Goal: Communication & Community: Answer question/provide support

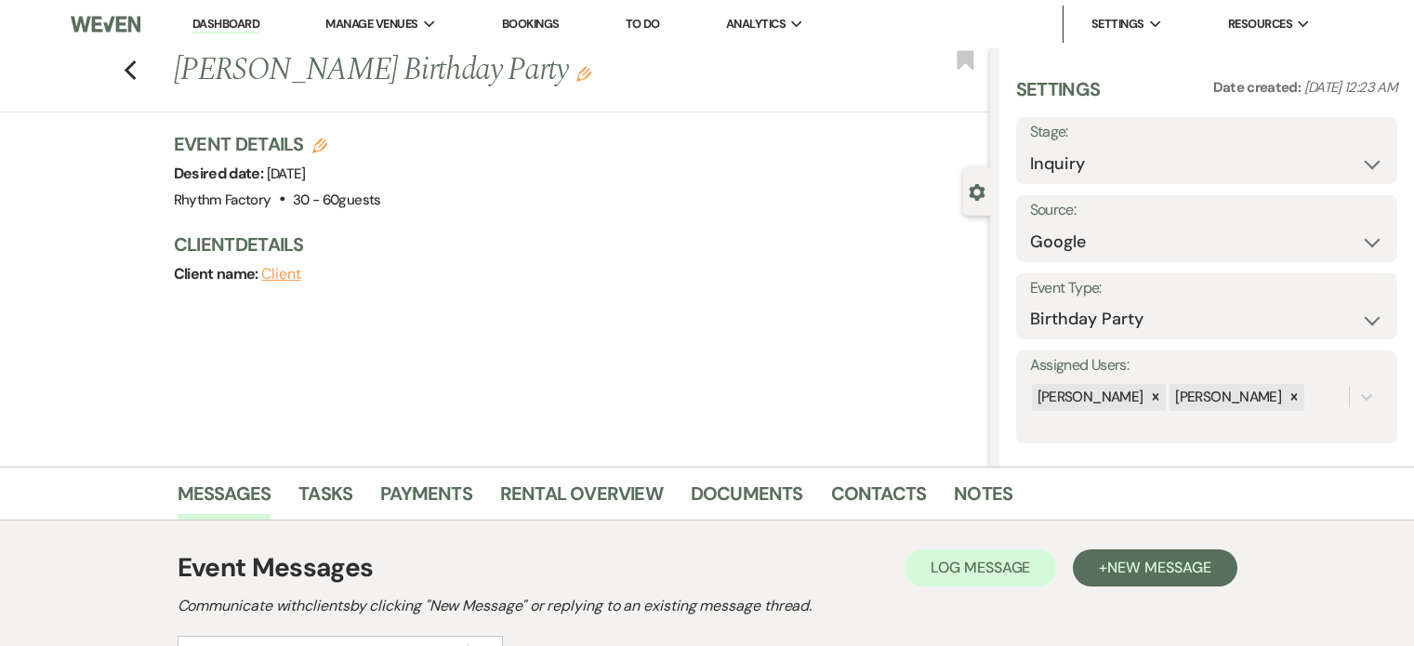
select select "6"
select select "4"
click at [138, 70] on icon "Previous" at bounding box center [131, 71] width 14 height 22
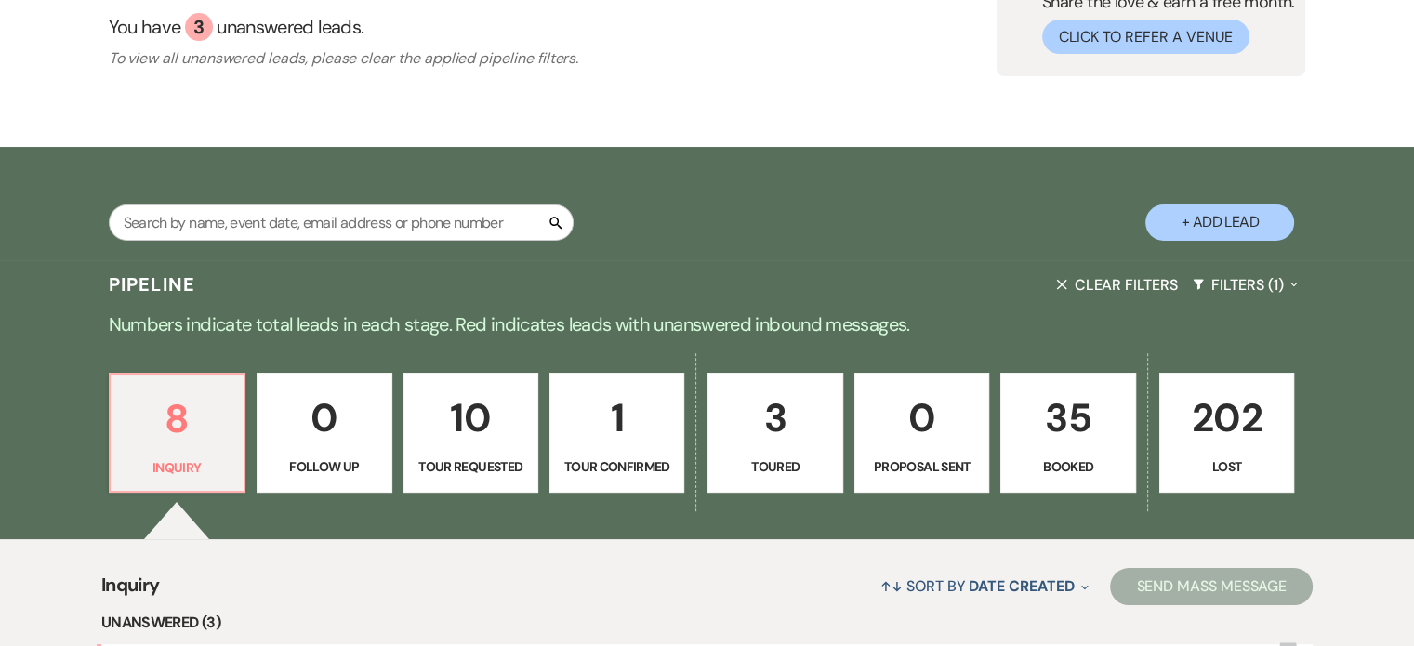
scroll to position [558, 0]
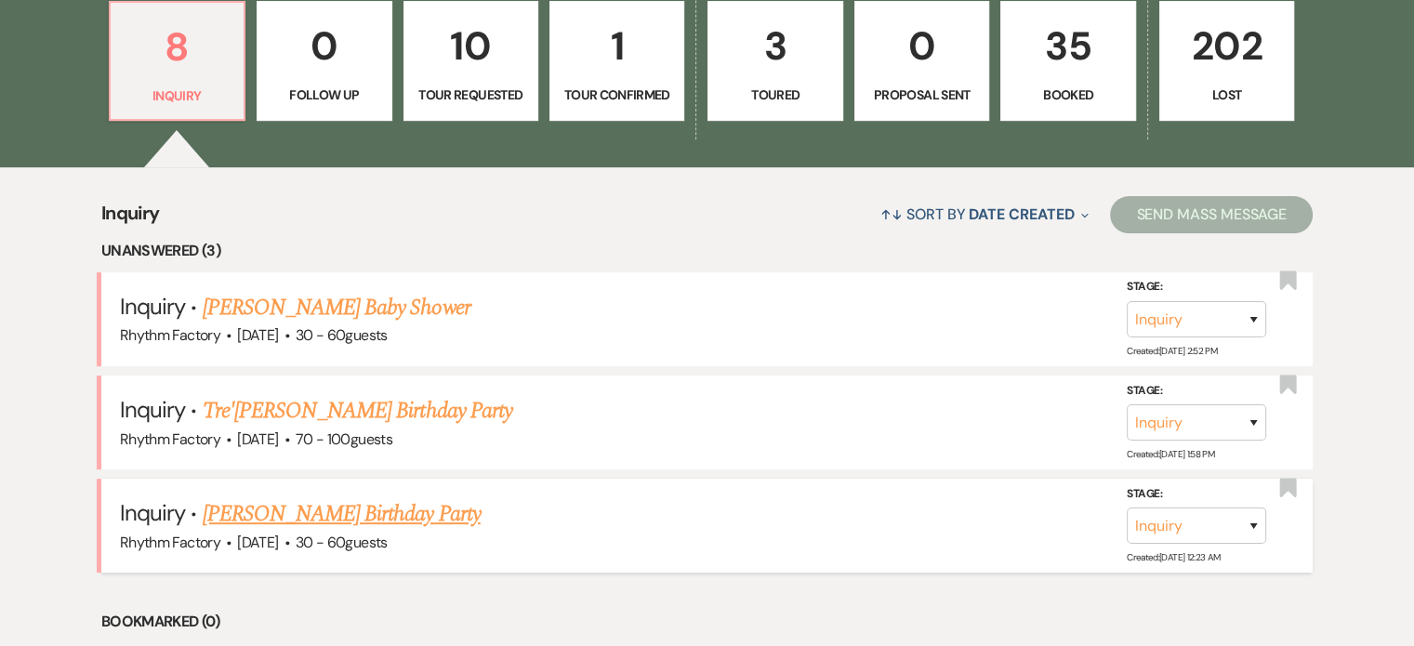
click at [372, 512] on link "[PERSON_NAME] Birthday Party" at bounding box center [342, 514] width 278 height 33
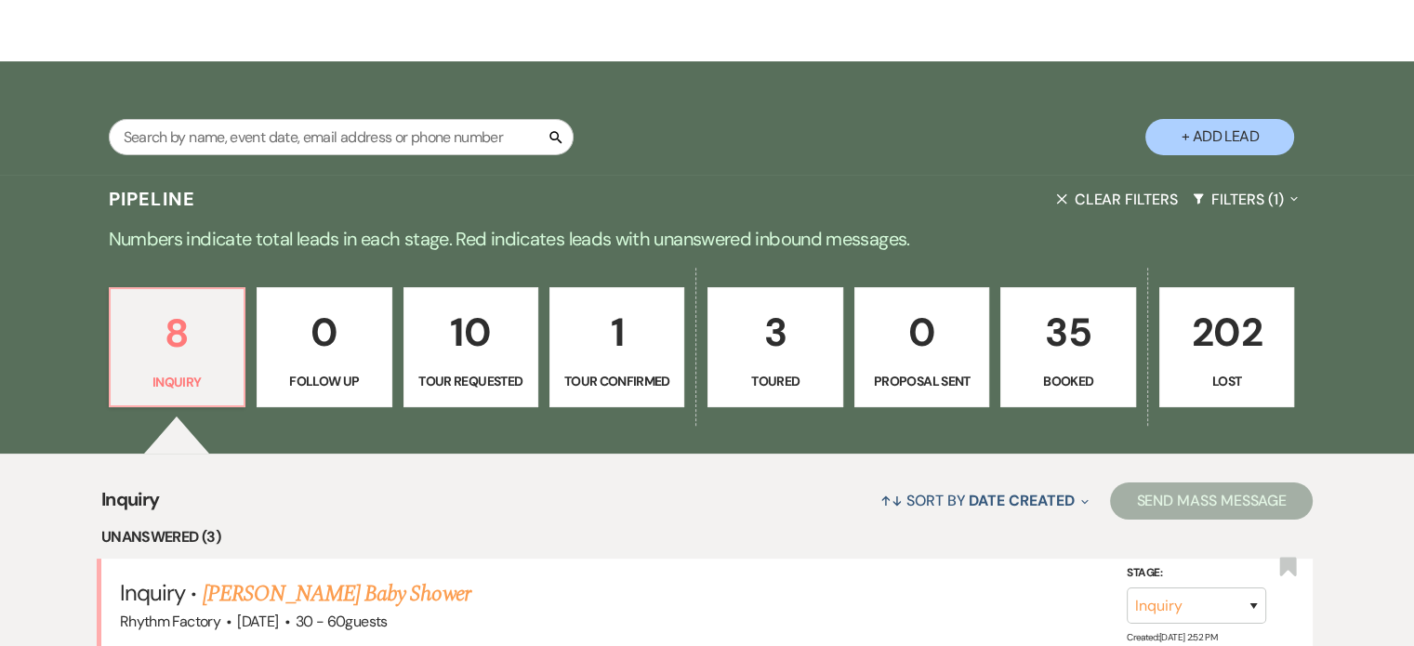
select select "6"
select select "4"
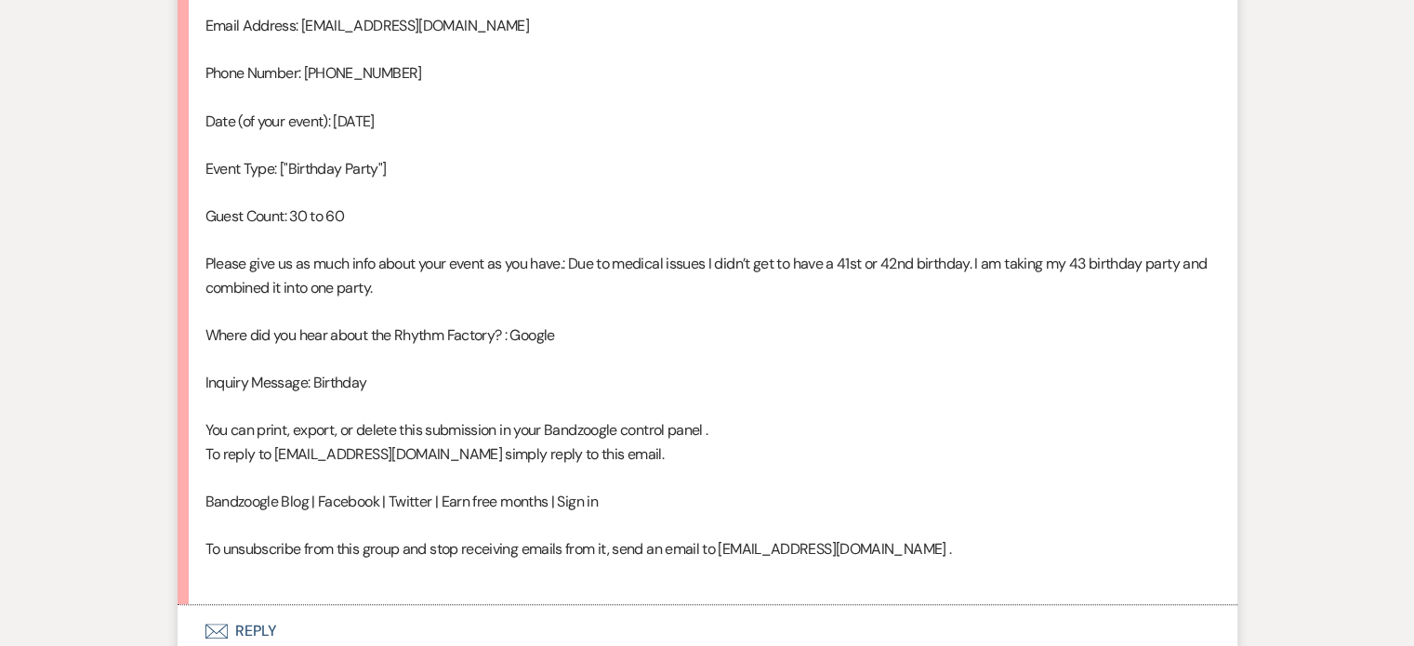
scroll to position [1276, 0]
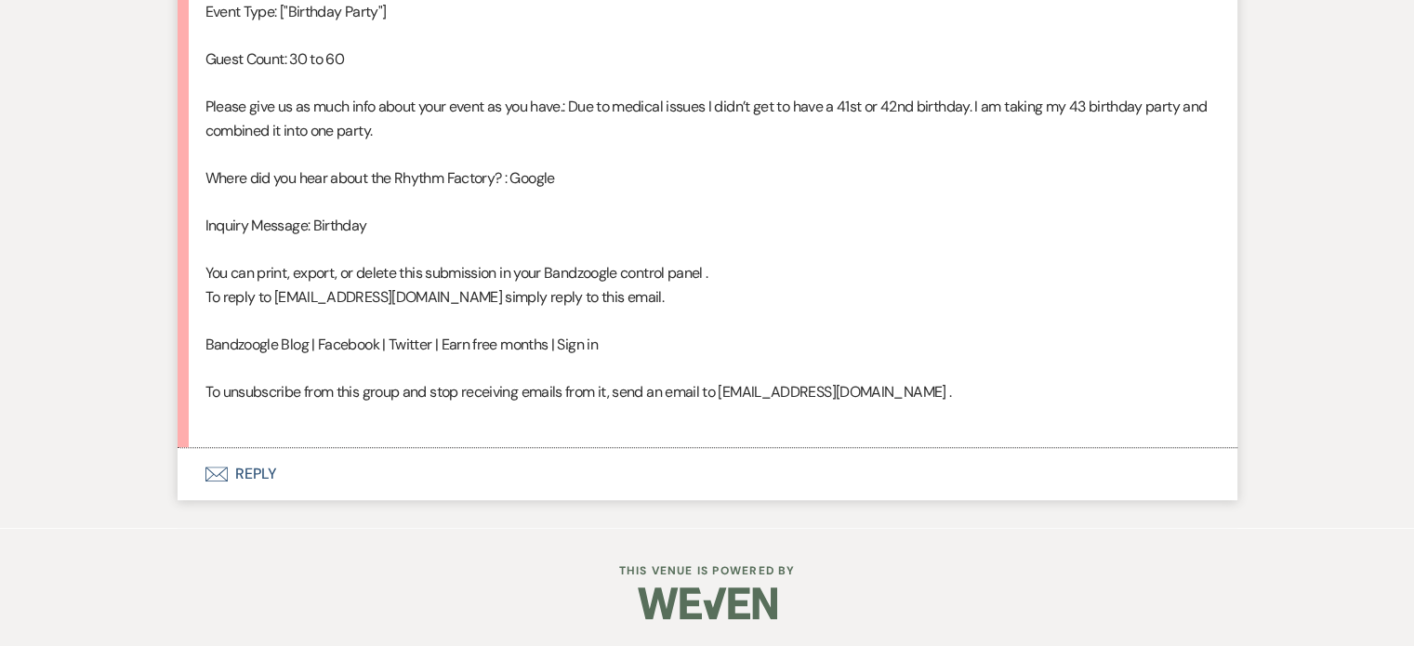
click at [253, 471] on button "Envelope Reply" at bounding box center [708, 474] width 1060 height 52
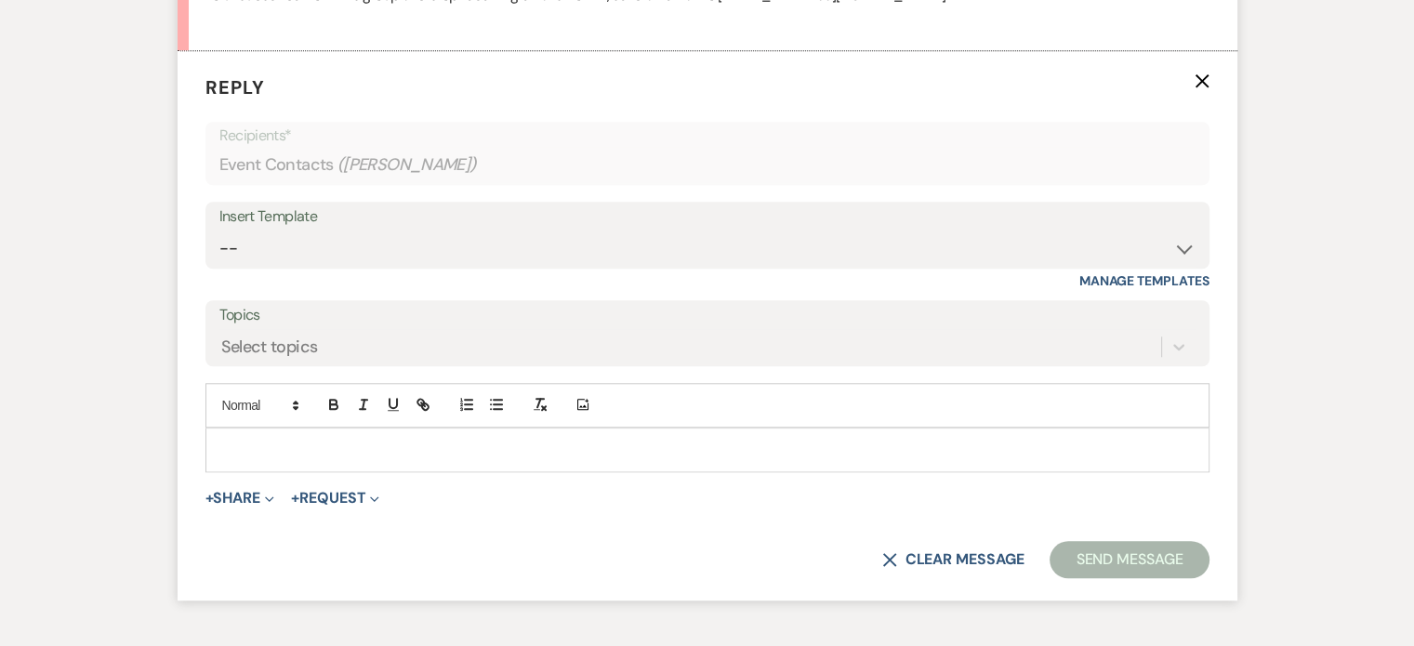
scroll to position [1674, 0]
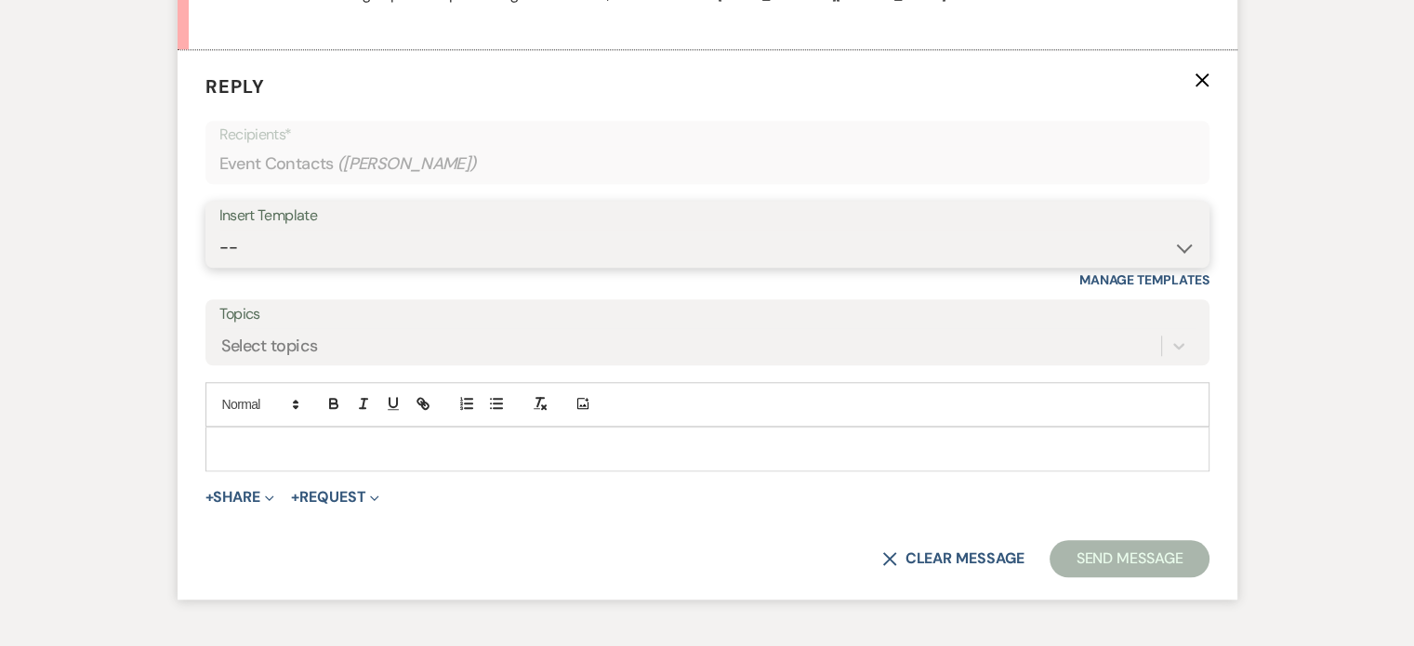
click at [1190, 248] on select "-- Available Date I want PRICE More detail to give price Use our decor Wedding …" at bounding box center [707, 248] width 976 height 36
click at [219, 230] on select "-- Available Date I want PRICE More detail to give price Use our decor Wedding …" at bounding box center [707, 248] width 976 height 36
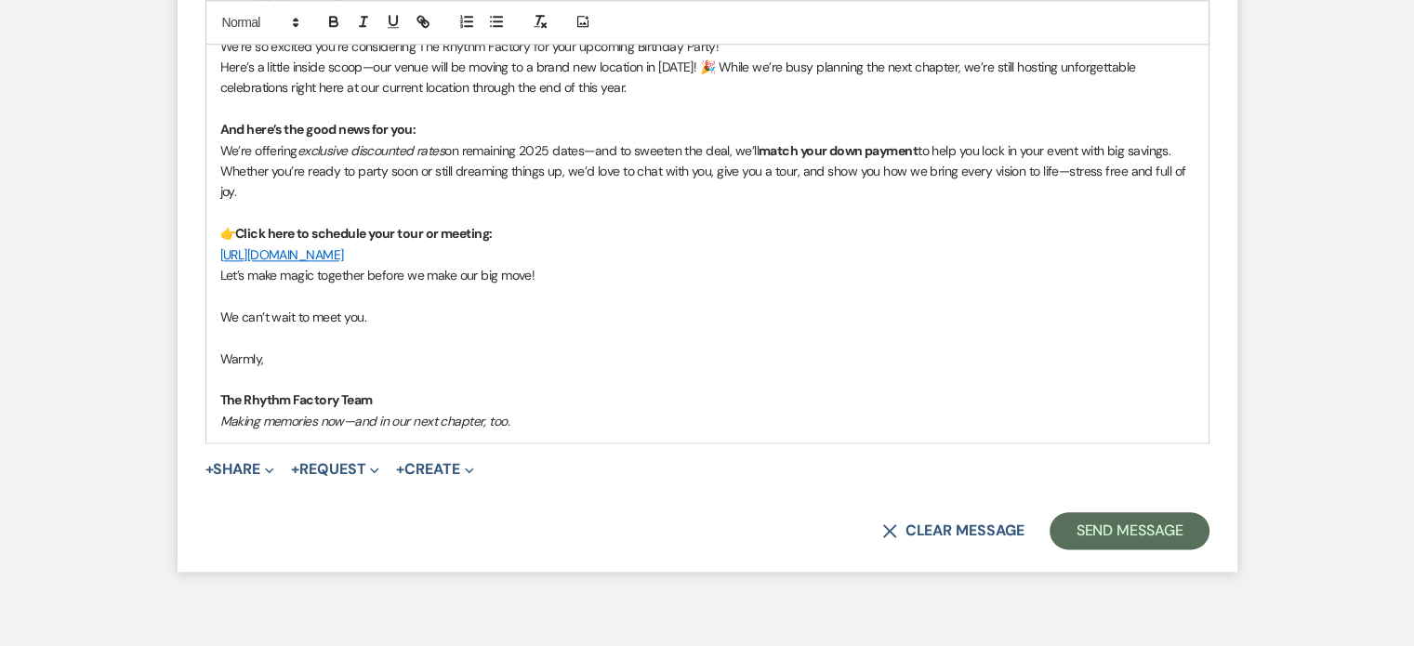
scroll to position [2211, 0]
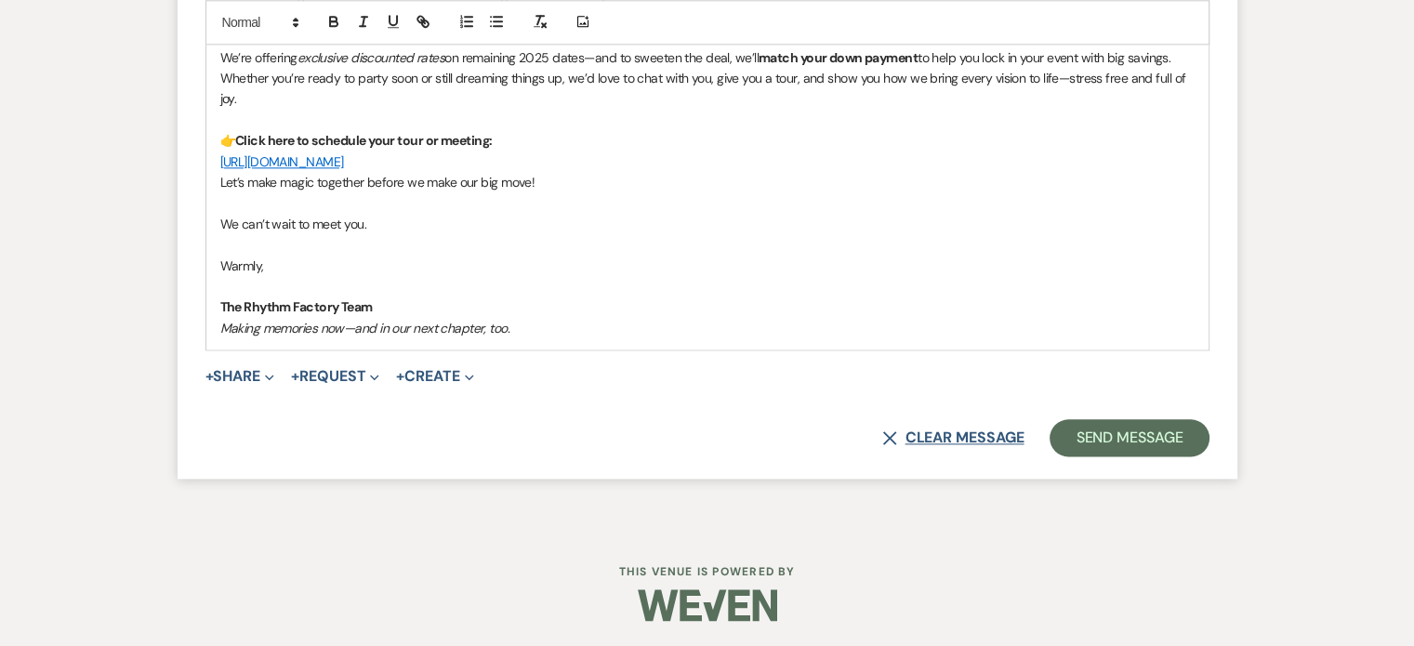
click at [947, 439] on button "X Clear message" at bounding box center [952, 438] width 141 height 15
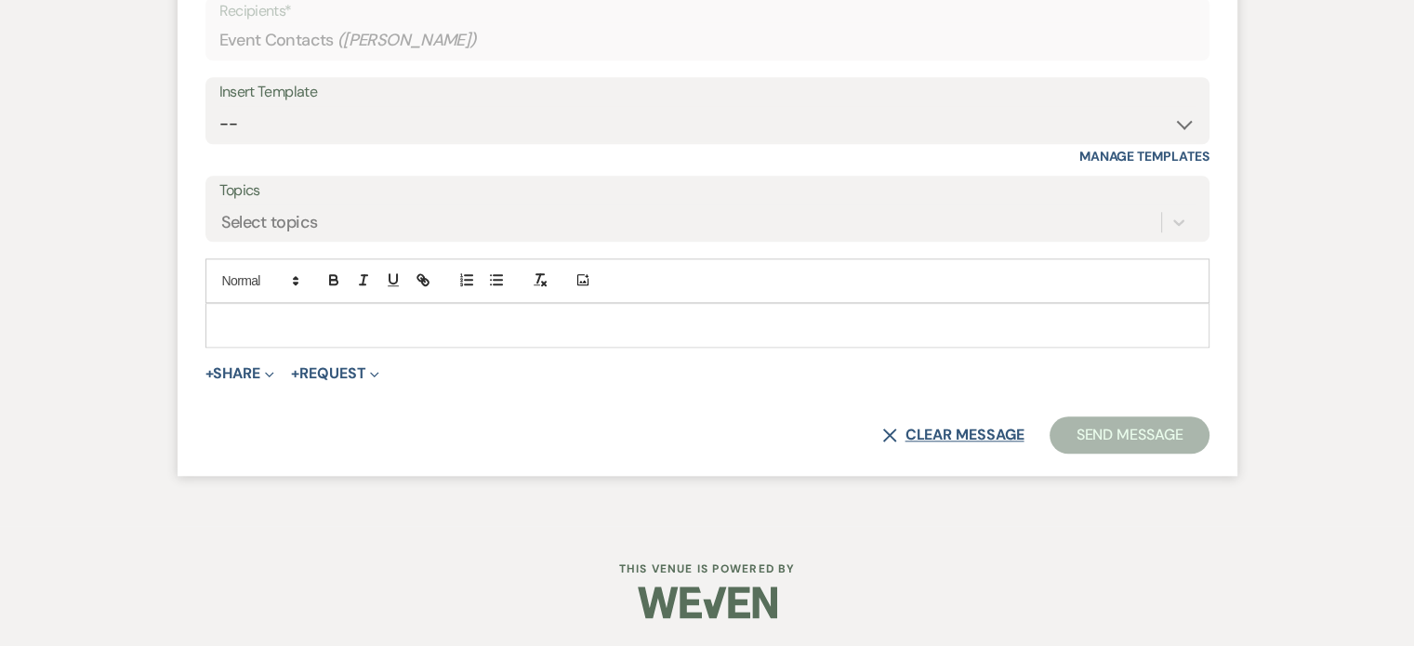
scroll to position [1795, 0]
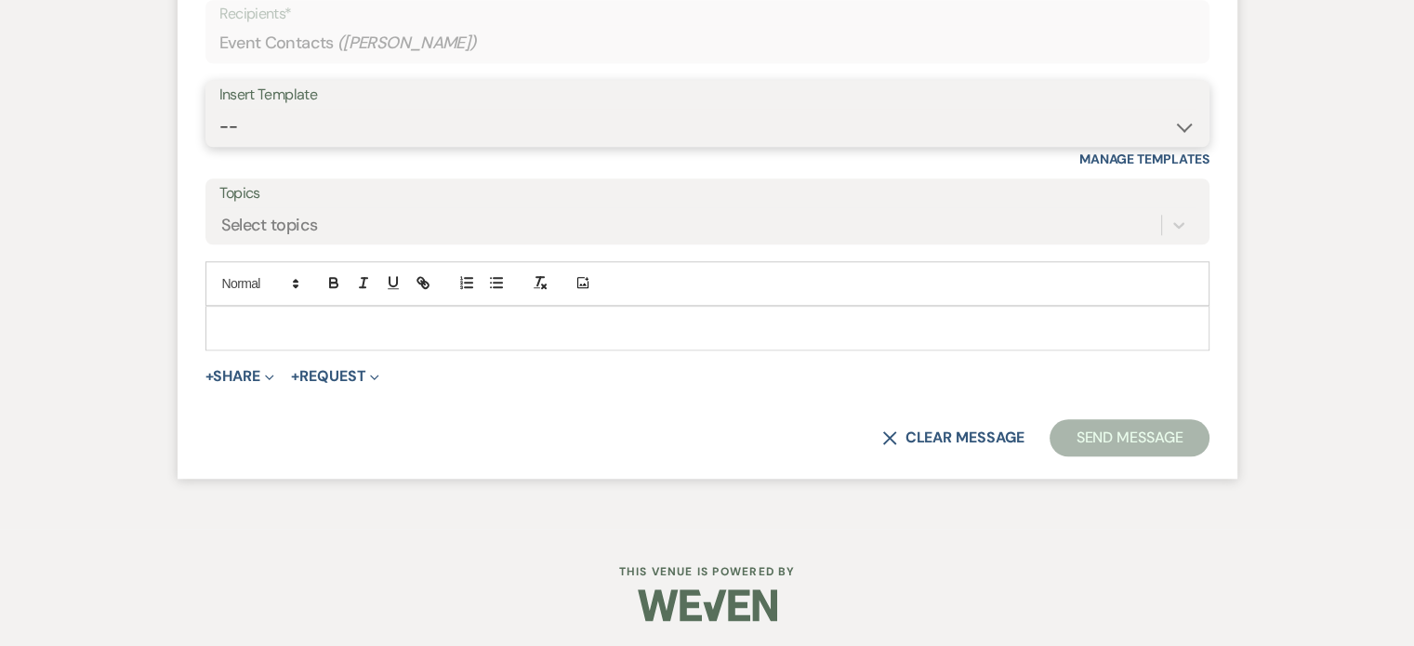
click at [1183, 129] on select "-- Available Date I want PRICE More detail to give price Use our decor Wedding …" at bounding box center [707, 127] width 976 height 36
select select "5624"
click at [219, 109] on select "-- Available Date I want PRICE More detail to give price Use our decor Wedding …" at bounding box center [707, 127] width 976 height 36
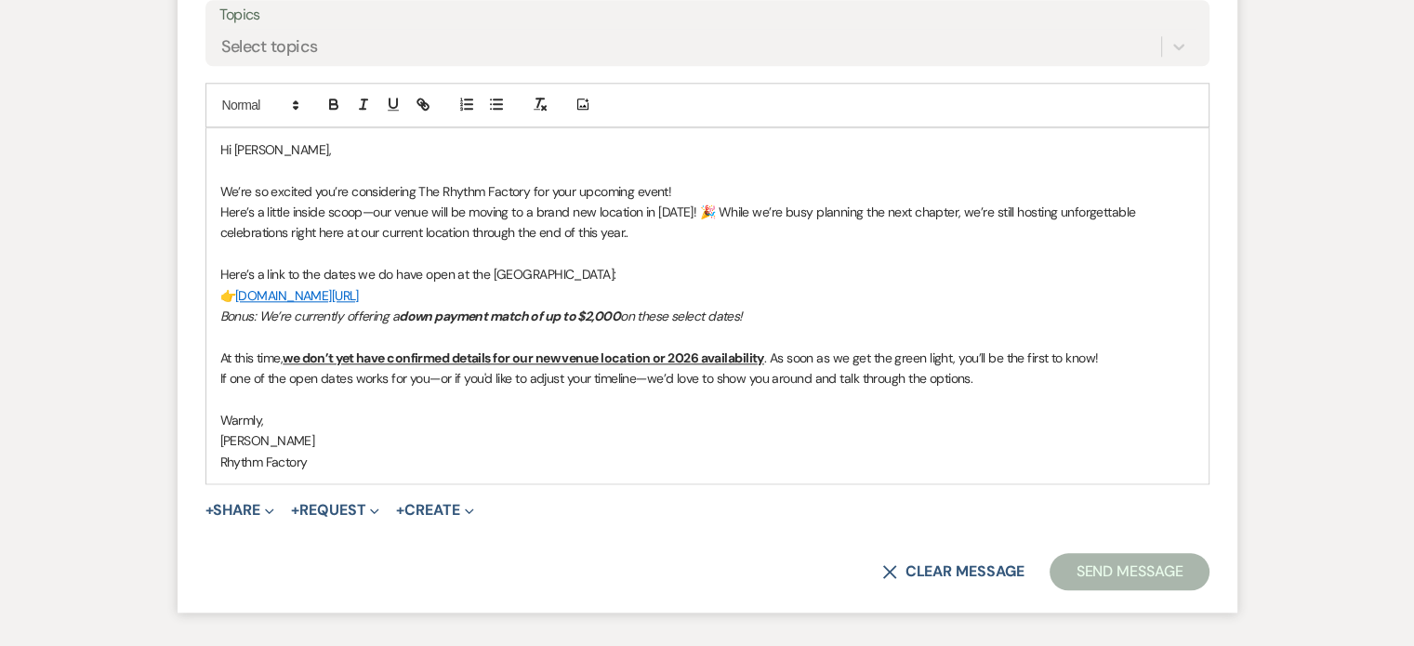
scroll to position [1981, 0]
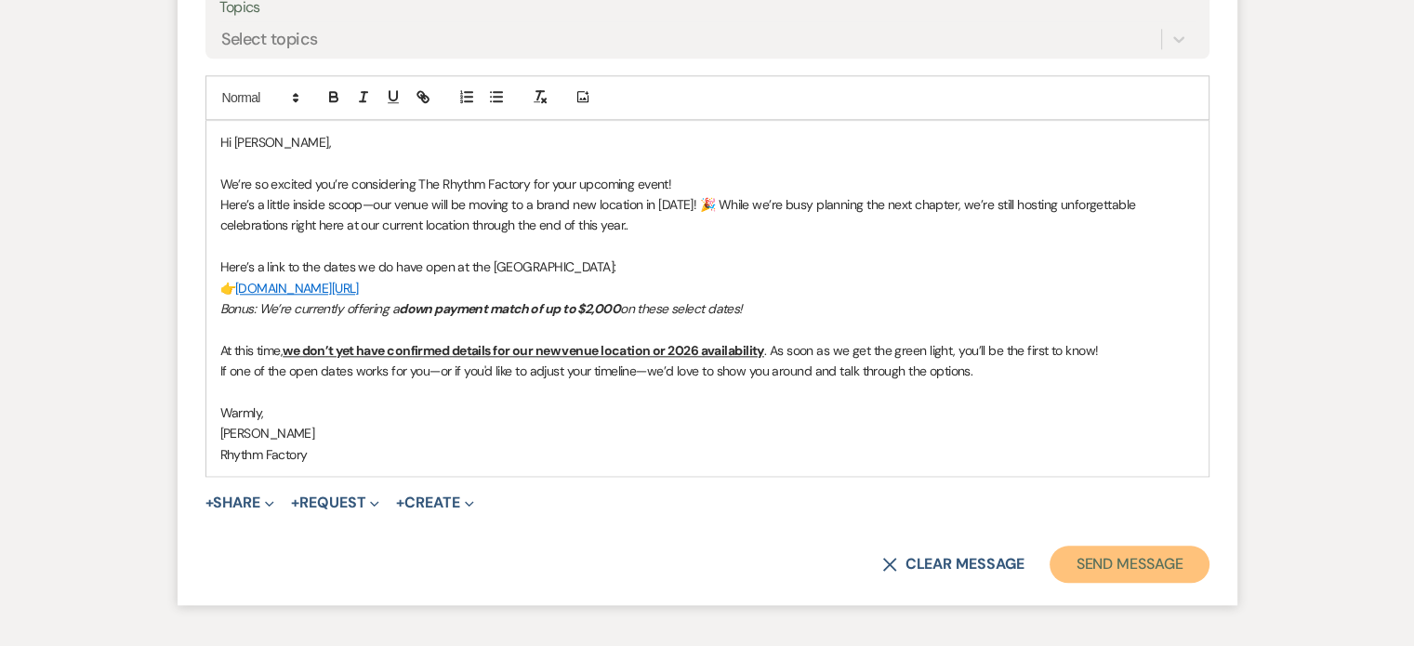
click at [1138, 557] on button "Send Message" at bounding box center [1129, 564] width 159 height 37
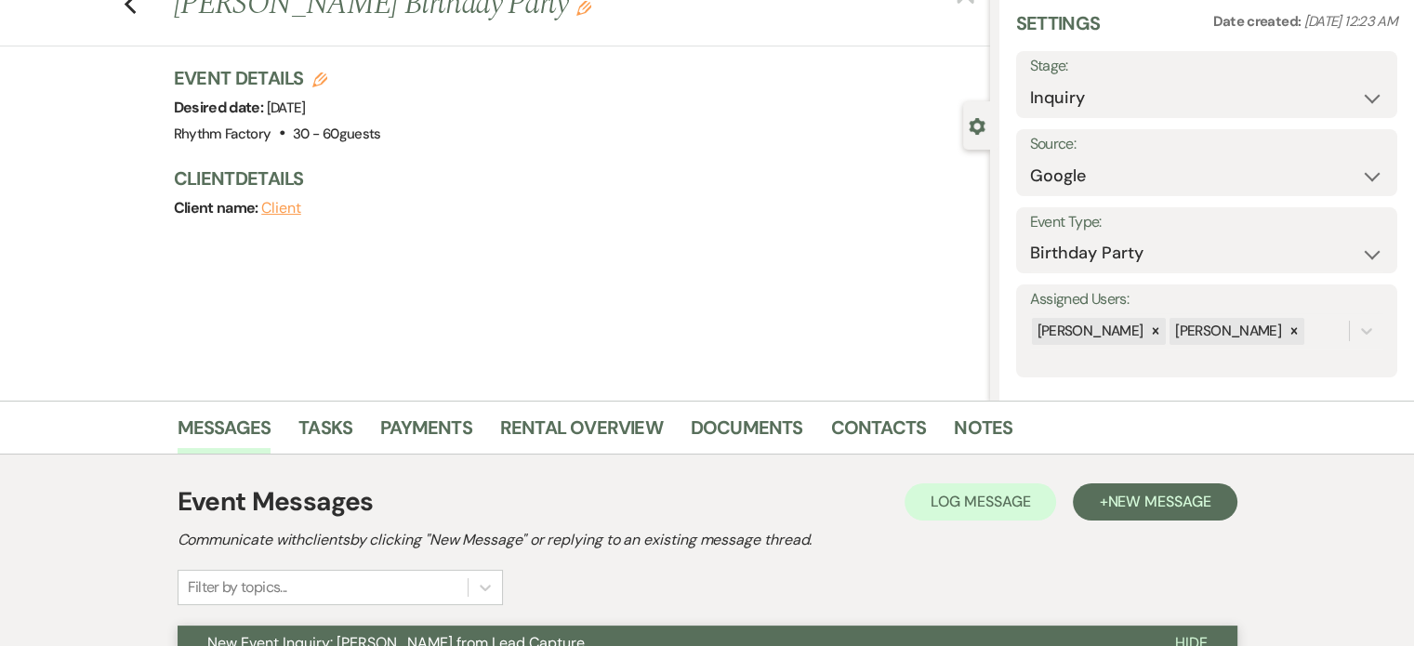
scroll to position [0, 0]
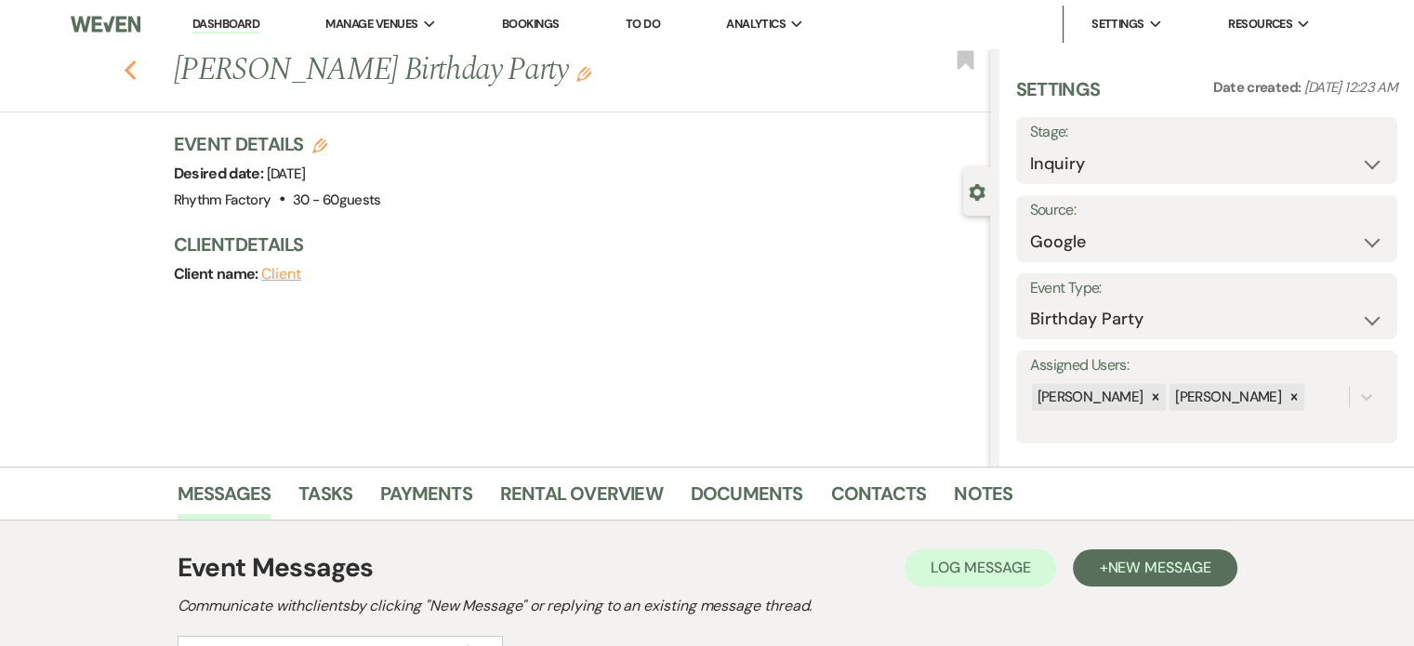
click at [134, 66] on icon "Previous" at bounding box center [131, 71] width 14 height 22
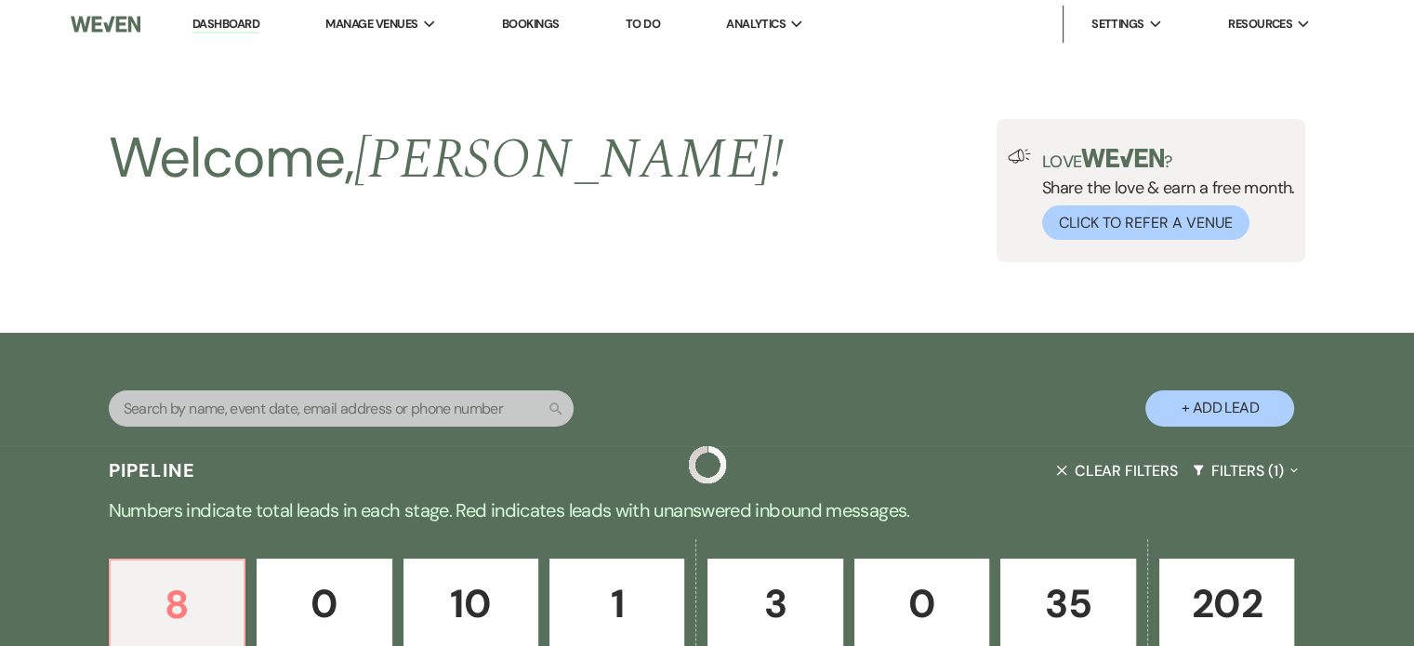
scroll to position [558, 0]
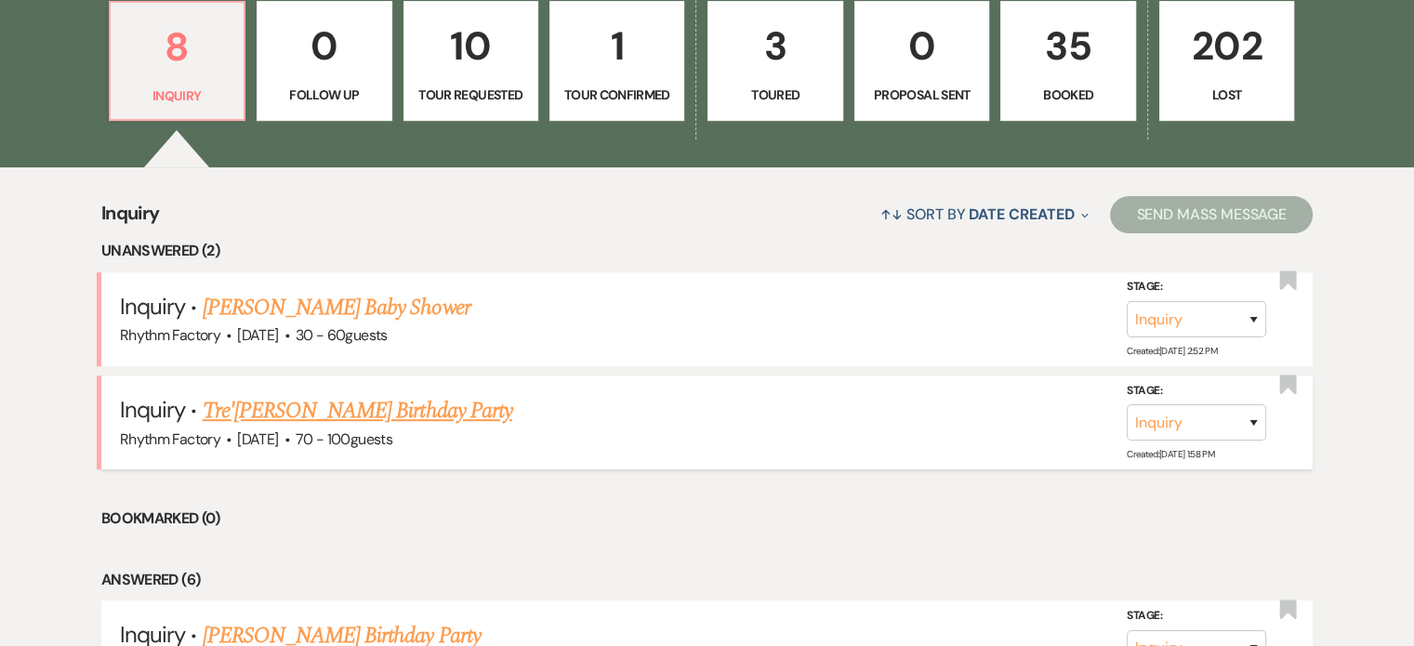
click at [355, 412] on link "Tre'[PERSON_NAME] Birthday Party" at bounding box center [358, 410] width 310 height 33
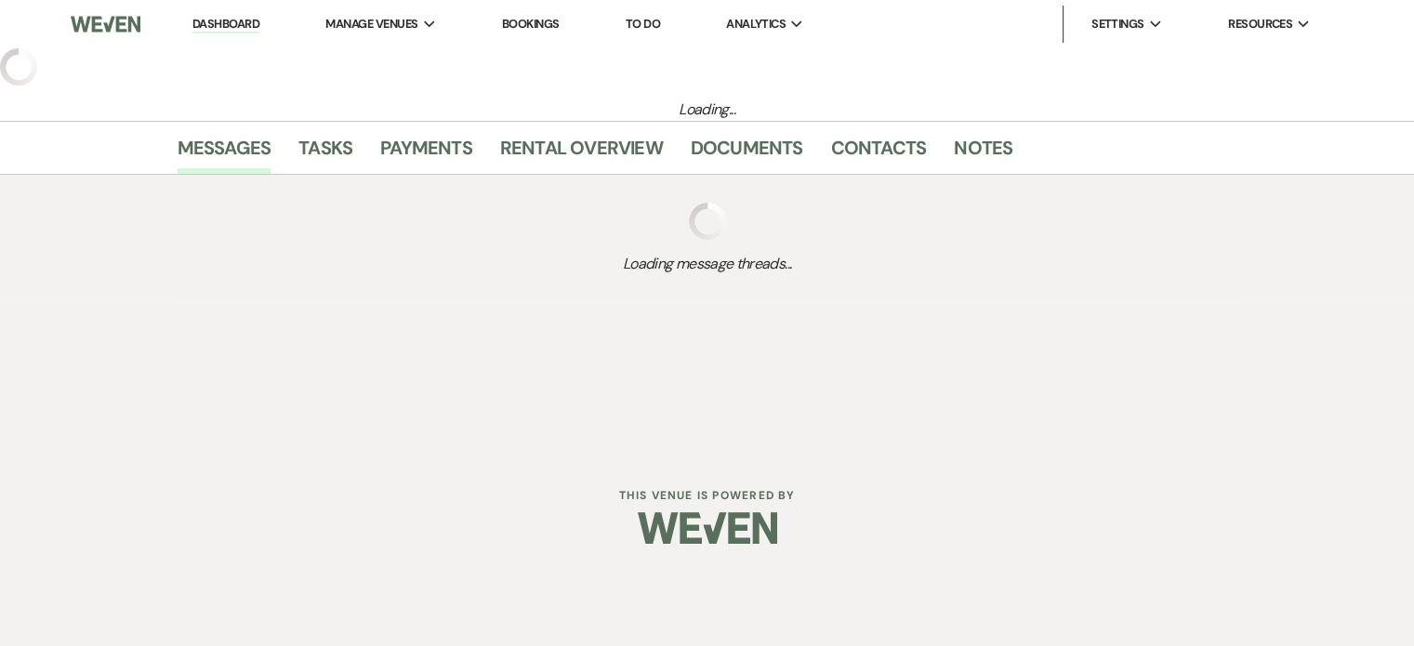
select select "4"
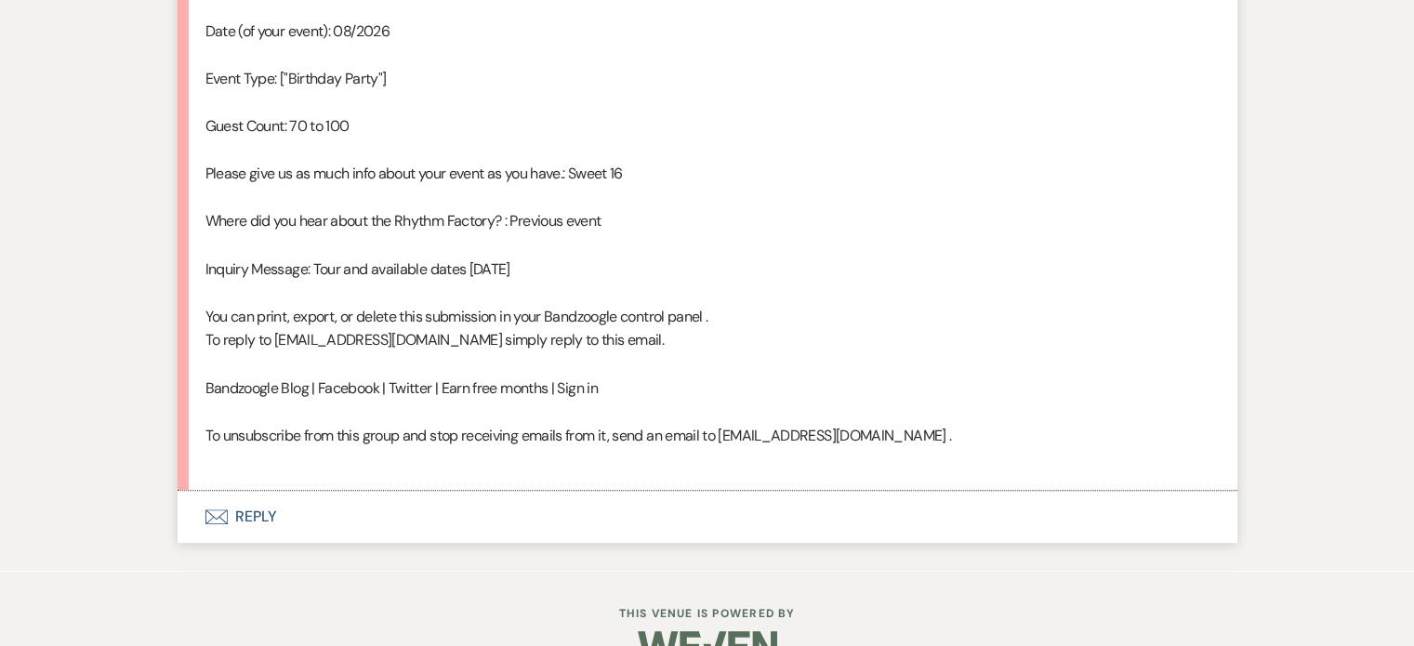
scroll to position [1252, 0]
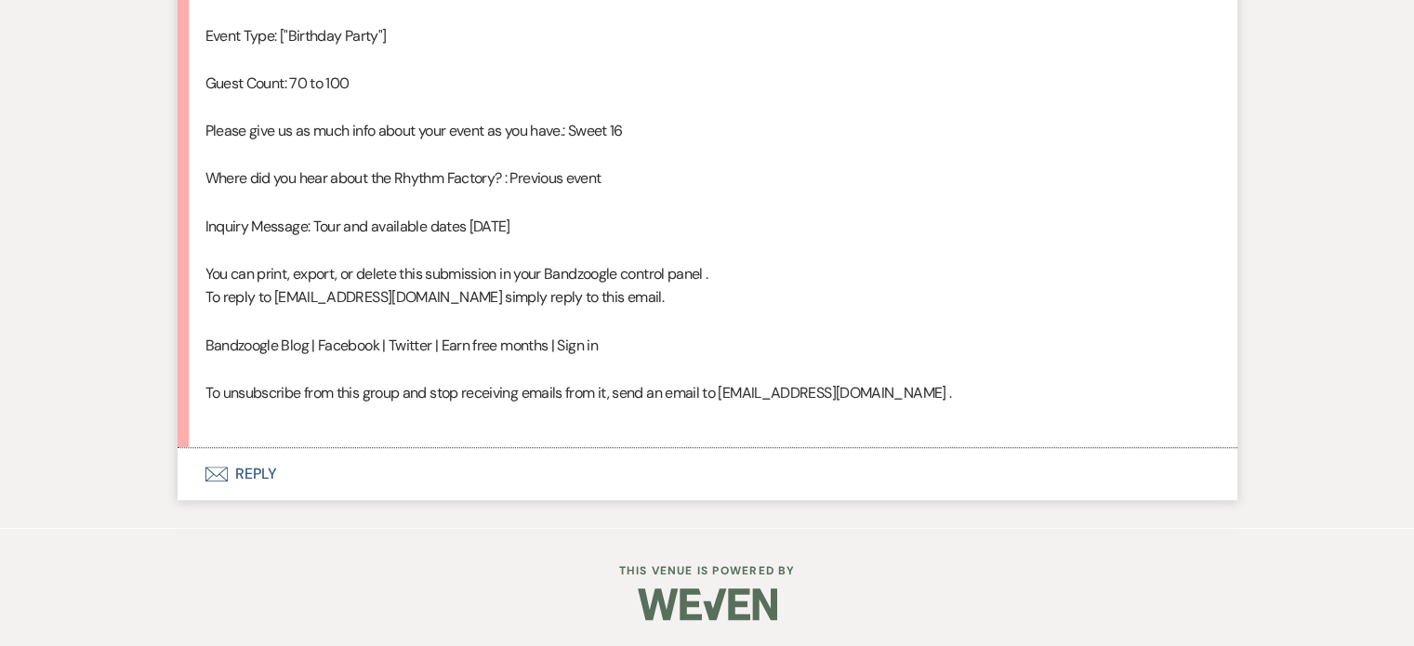
click at [247, 477] on button "Envelope Reply" at bounding box center [708, 474] width 1060 height 52
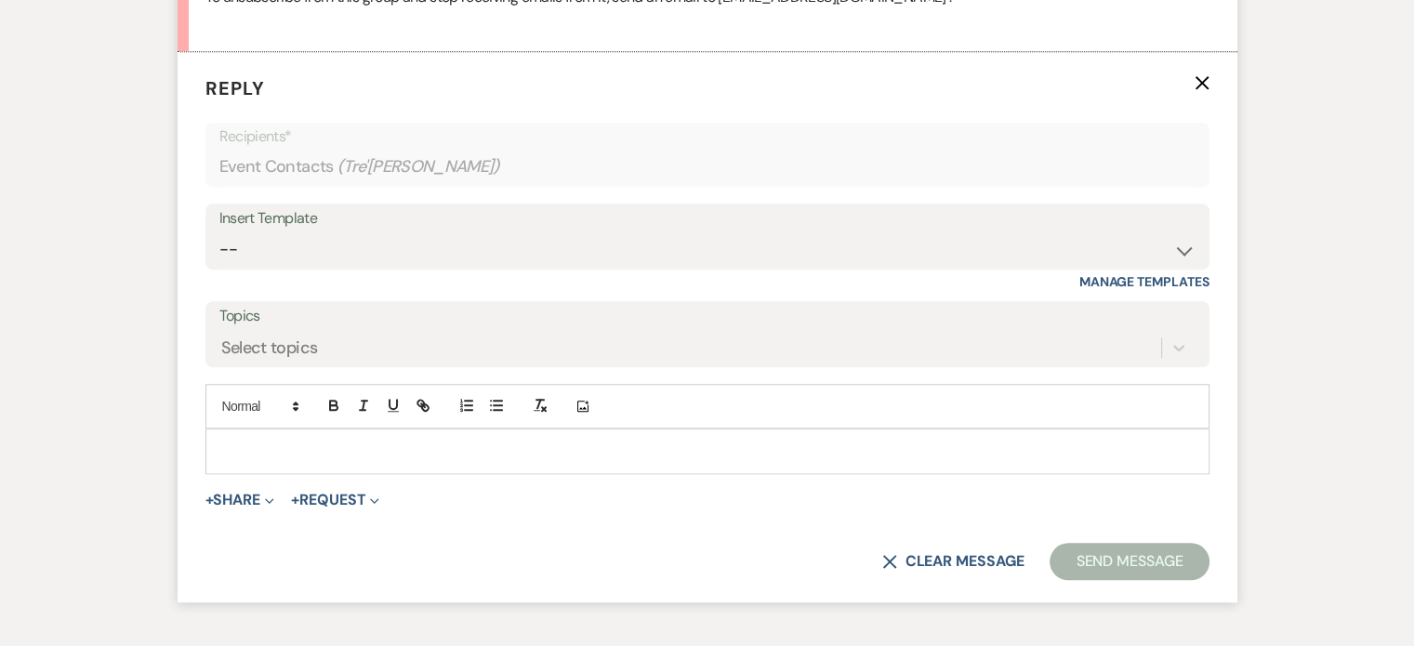
scroll to position [1651, 0]
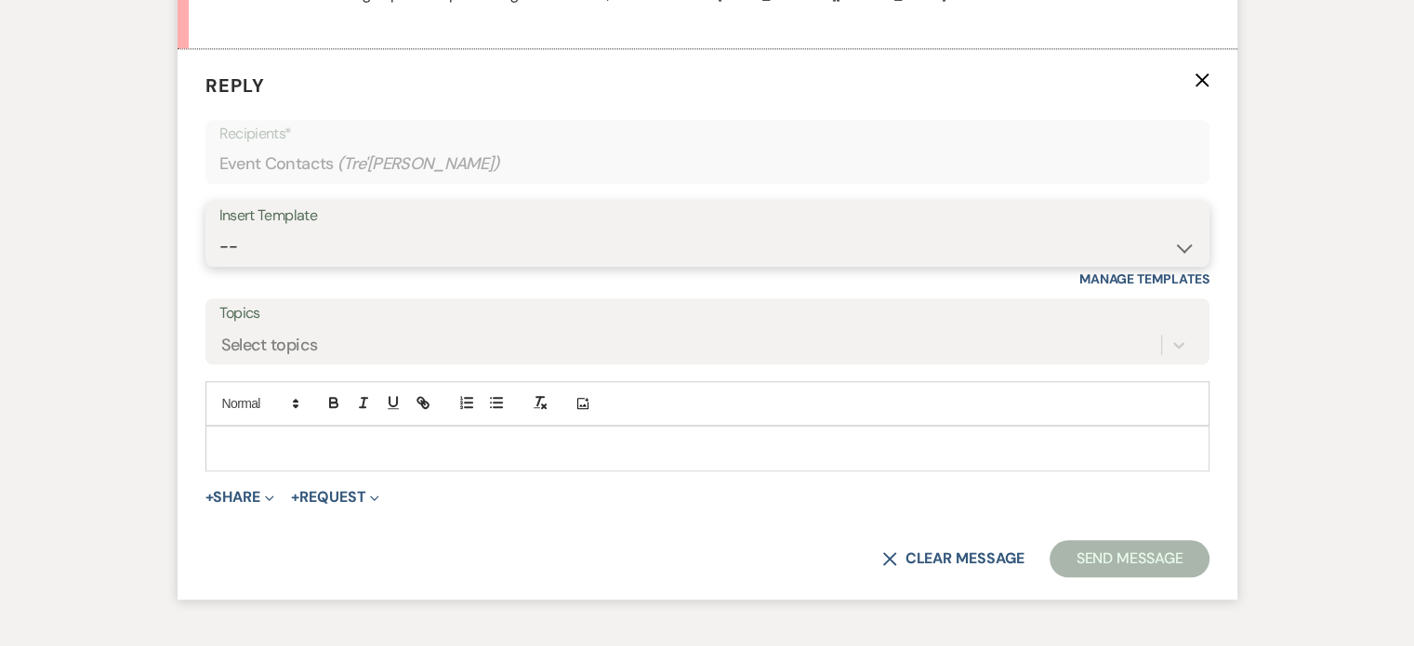
click at [1178, 246] on select "-- Available Date I want PRICE More detail to give price Use our decor Wedding …" at bounding box center [707, 247] width 976 height 36
select select "5624"
click at [219, 229] on select "-- Available Date I want PRICE More detail to give price Use our decor Wedding …" at bounding box center [707, 247] width 976 height 36
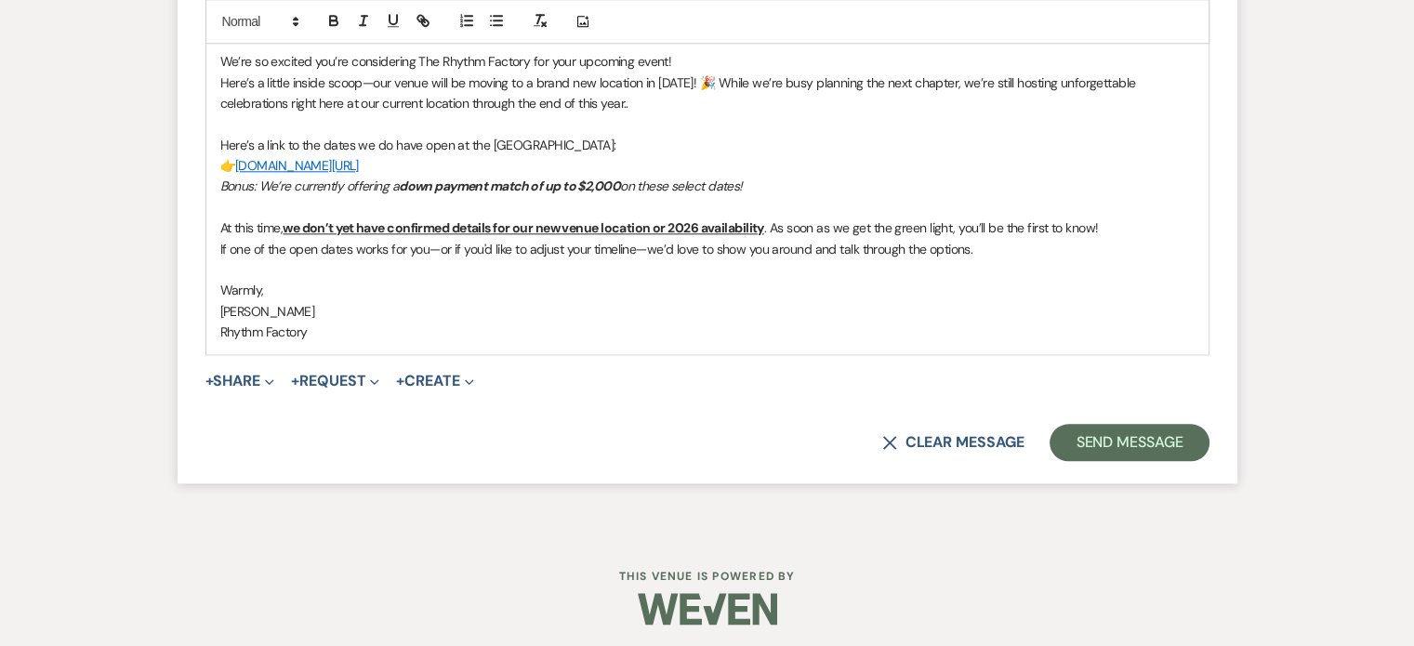
scroll to position [2083, 0]
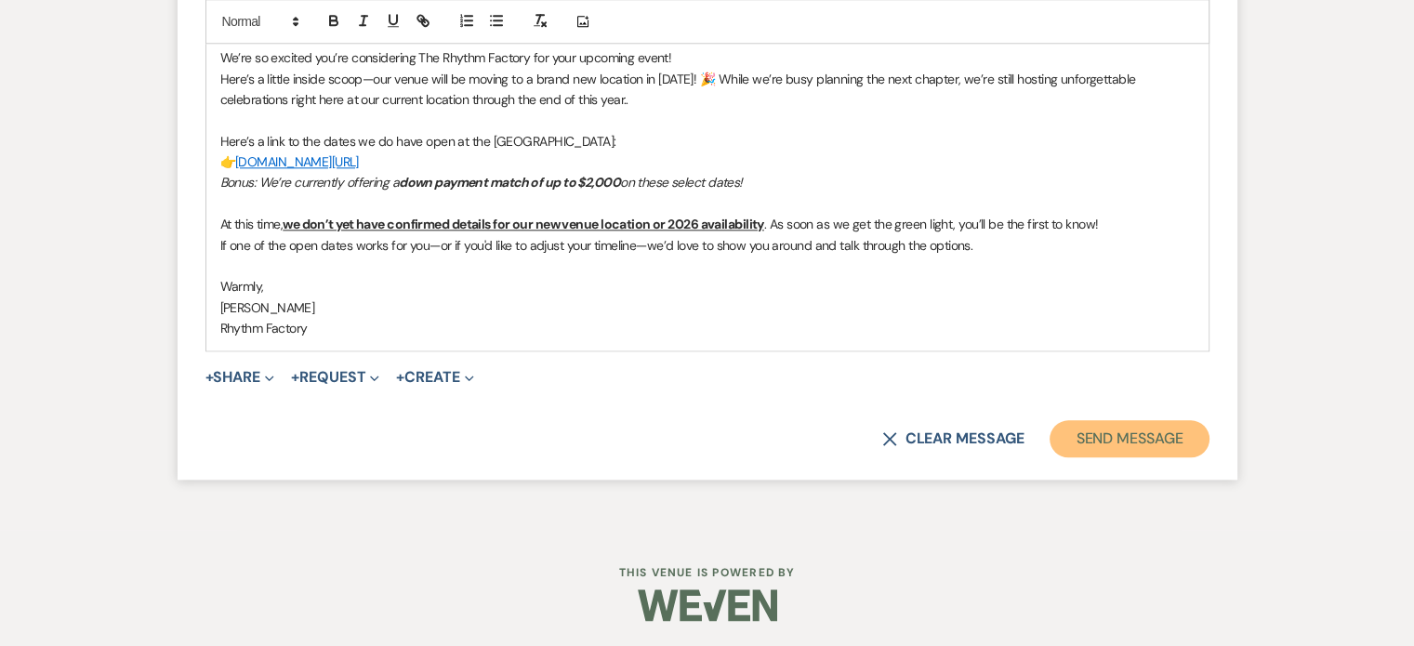
click at [1142, 435] on button "Send Message" at bounding box center [1129, 438] width 159 height 37
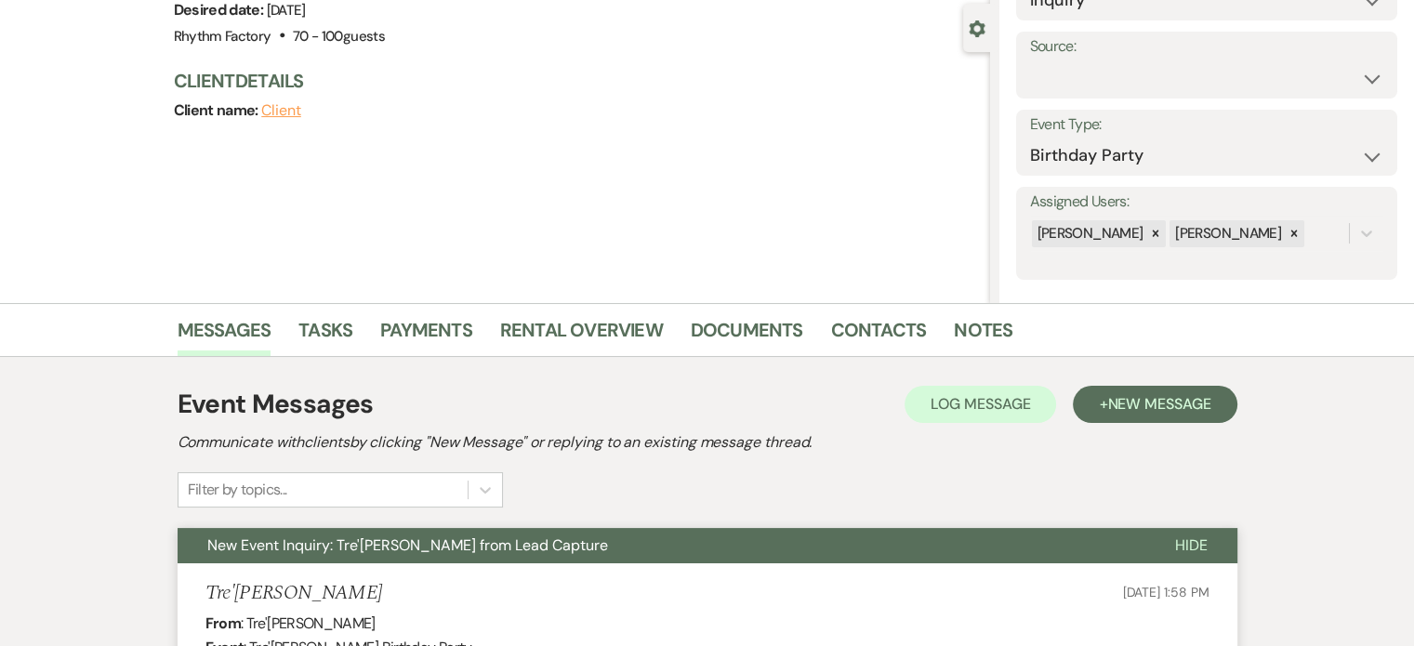
scroll to position [0, 0]
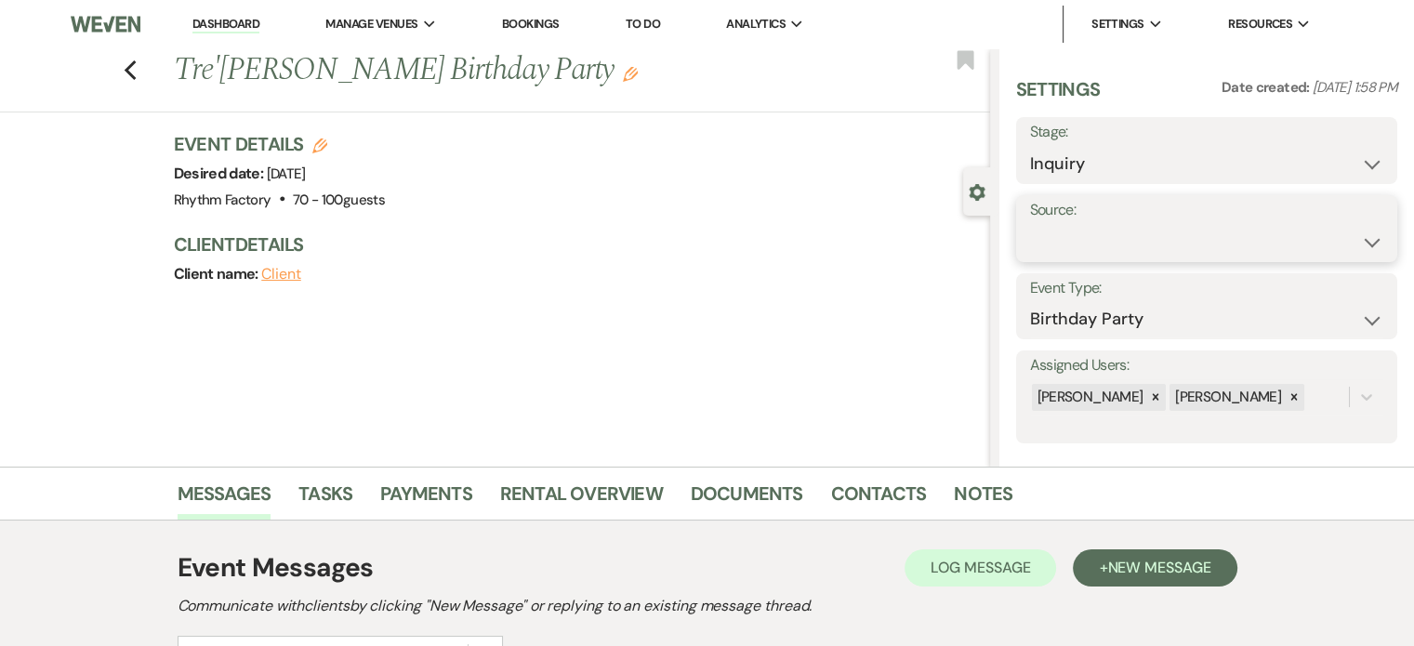
click at [1358, 239] on select "Weven Venue Website Instagram Facebook Pinterest Google The Knot Wedding Wire H…" at bounding box center [1206, 242] width 353 height 36
select select "12"
click at [1030, 224] on select "Weven Venue Website Instagram Facebook Pinterest Google The Knot Wedding Wire H…" at bounding box center [1206, 242] width 353 height 36
click at [1333, 226] on button "Save" at bounding box center [1346, 228] width 104 height 37
click at [1359, 166] on select "Inquiry Follow Up Tour Requested Tour Confirmed Toured Proposal Sent Booked Lost" at bounding box center [1206, 164] width 353 height 36
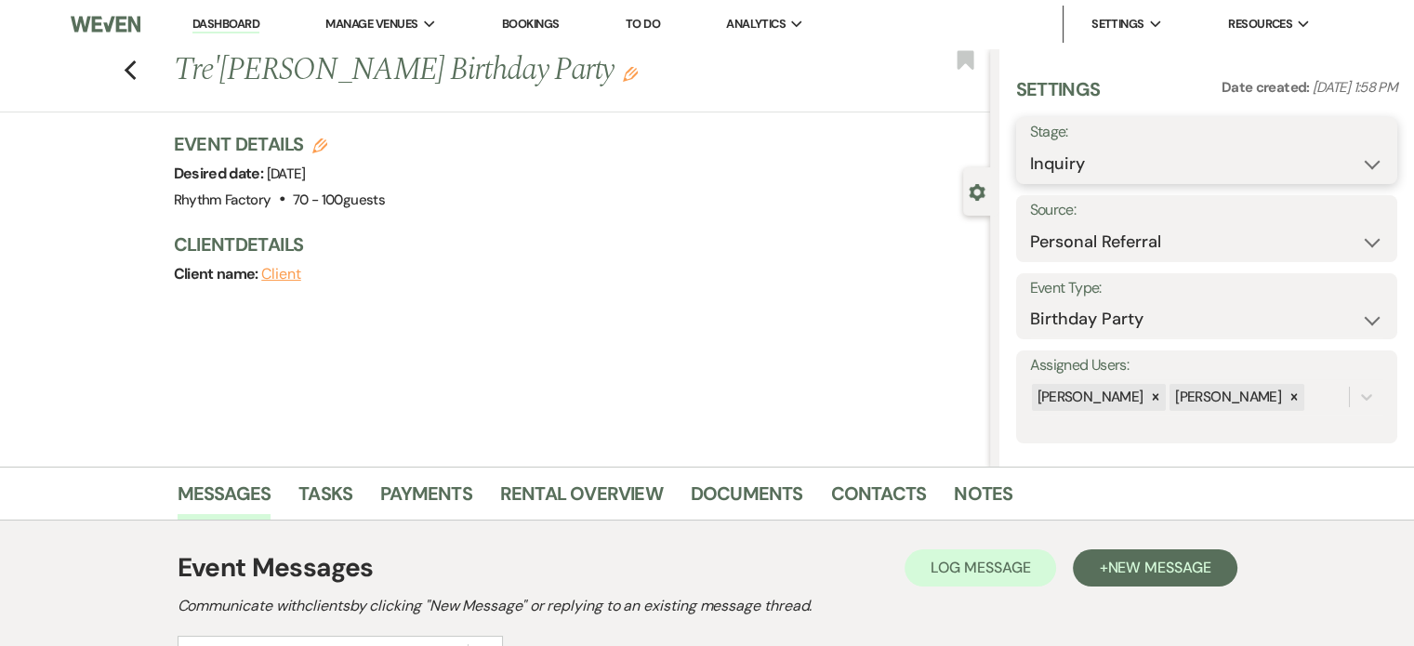
select select "8"
click at [1030, 146] on select "Inquiry Follow Up Tour Requested Tour Confirmed Toured Proposal Sent Booked Lost" at bounding box center [1206, 164] width 353 height 36
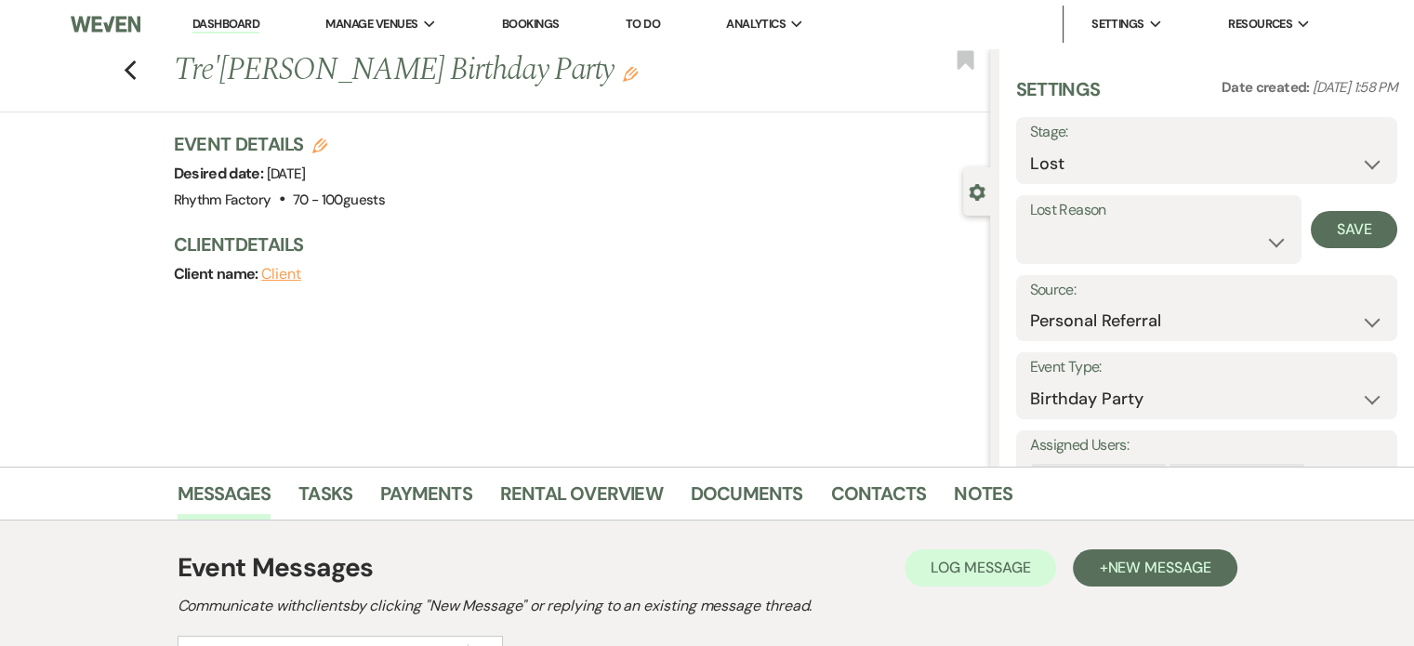
click at [1276, 234] on div "Lost Reason Booked Elsewhere Budget Date Unavailable No Response Not a Good Mat…" at bounding box center [1158, 229] width 285 height 69
click at [1272, 241] on select "Booked Elsewhere Budget Date Unavailable No Response Not a Good Match Capacity …" at bounding box center [1159, 242] width 258 height 36
select select "8"
click at [1030, 224] on select "Booked Elsewhere Budget Date Unavailable No Response Not a Good Match Capacity …" at bounding box center [1159, 242] width 258 height 36
click at [1349, 233] on button "Save" at bounding box center [1354, 229] width 86 height 37
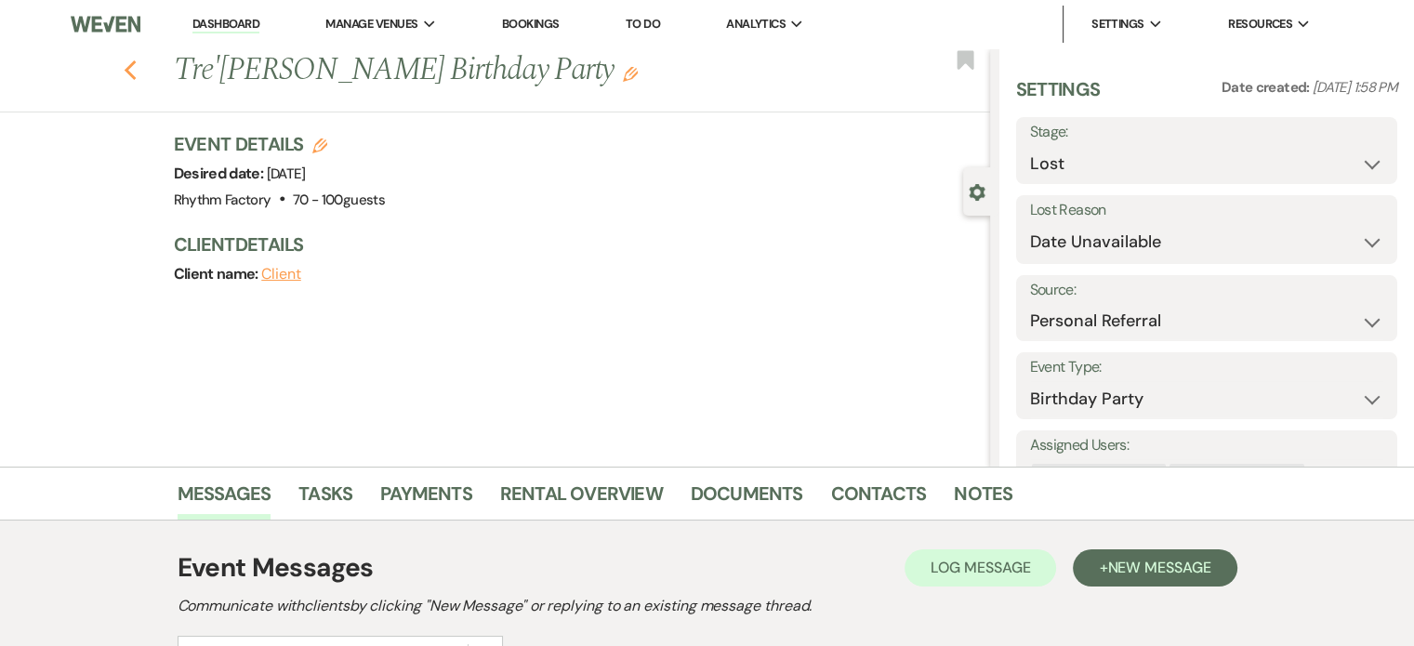
click at [138, 69] on icon "Previous" at bounding box center [131, 71] width 14 height 22
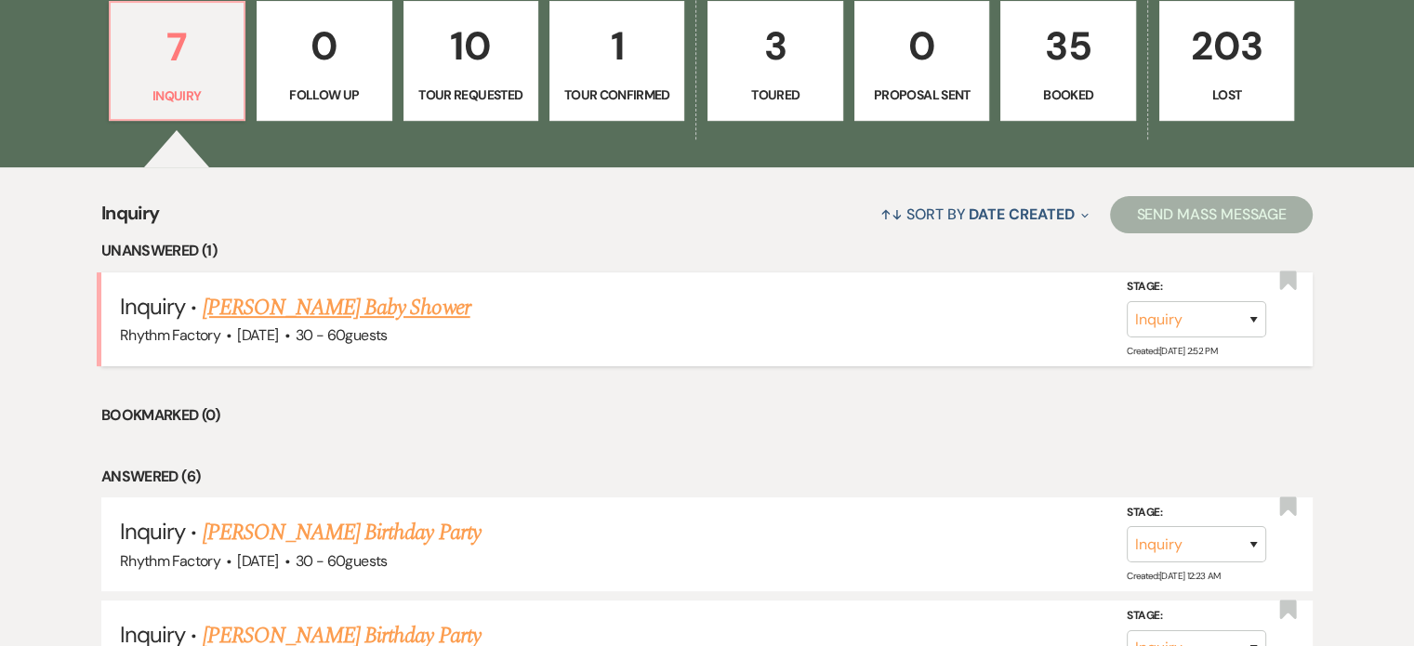
click at [357, 312] on link "[PERSON_NAME] Baby Shower" at bounding box center [337, 307] width 268 height 33
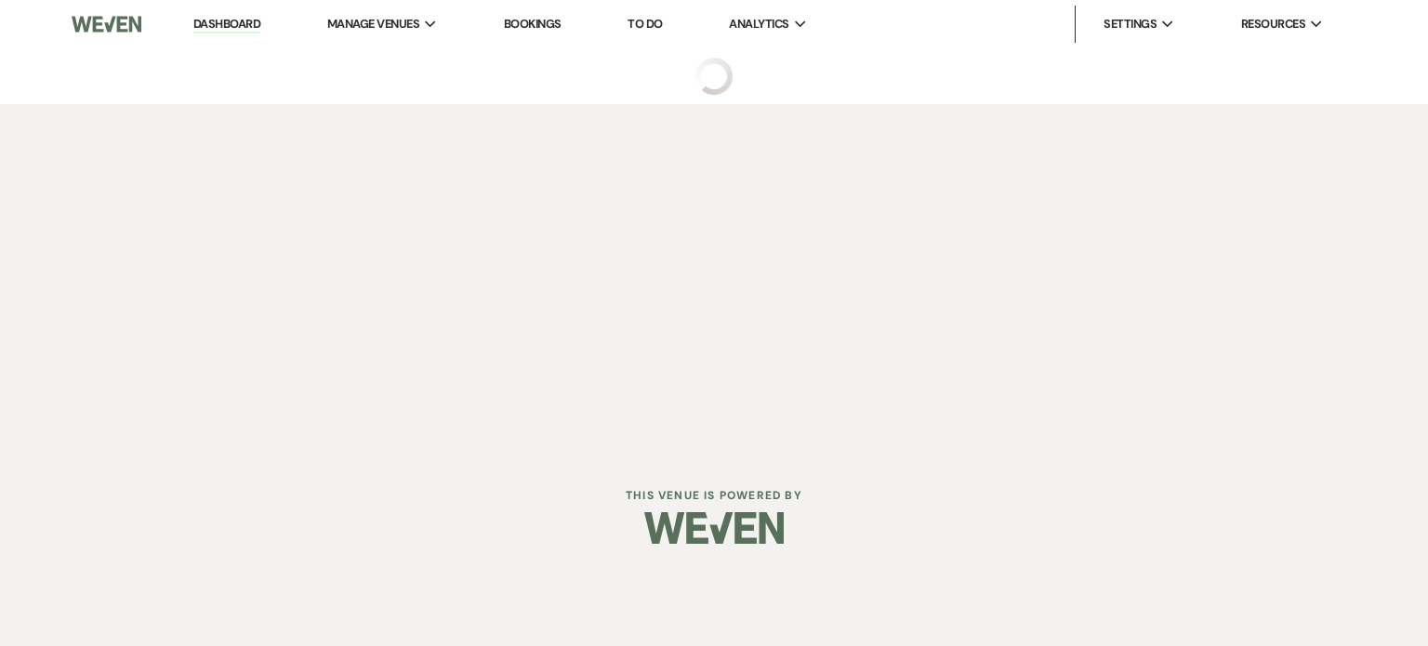
select select "3"
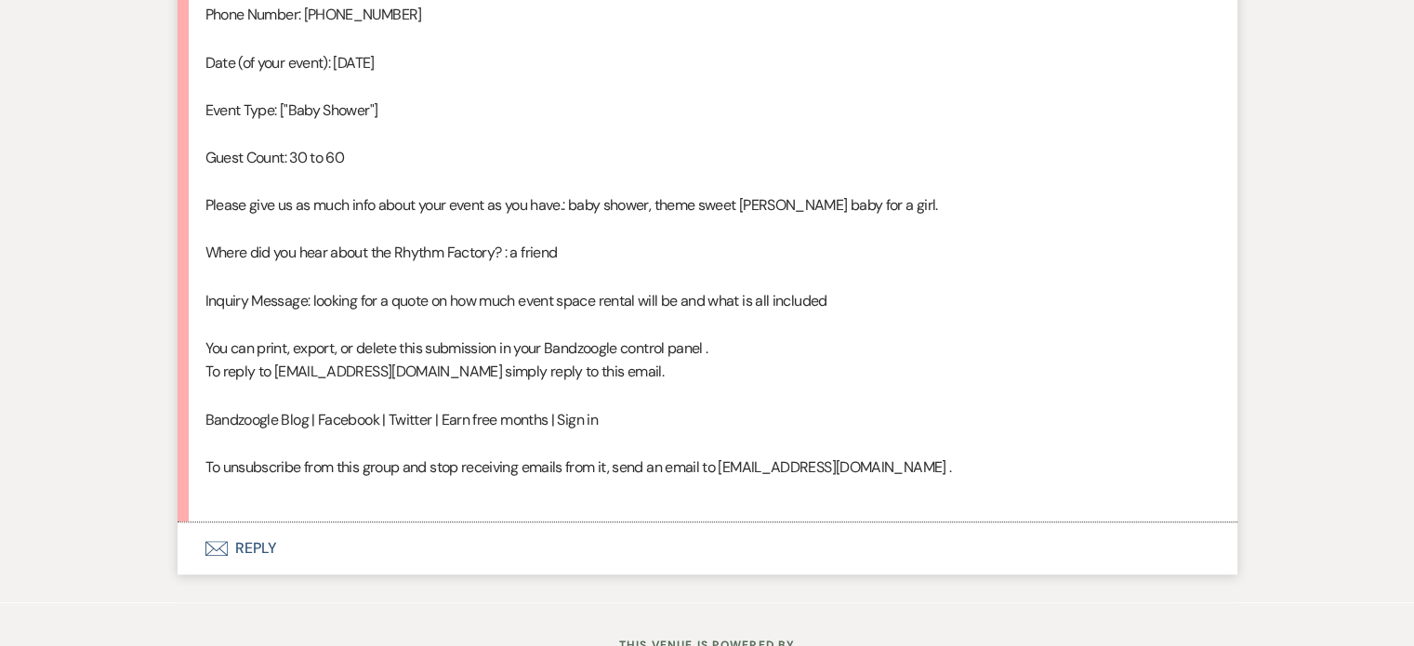
scroll to position [1252, 0]
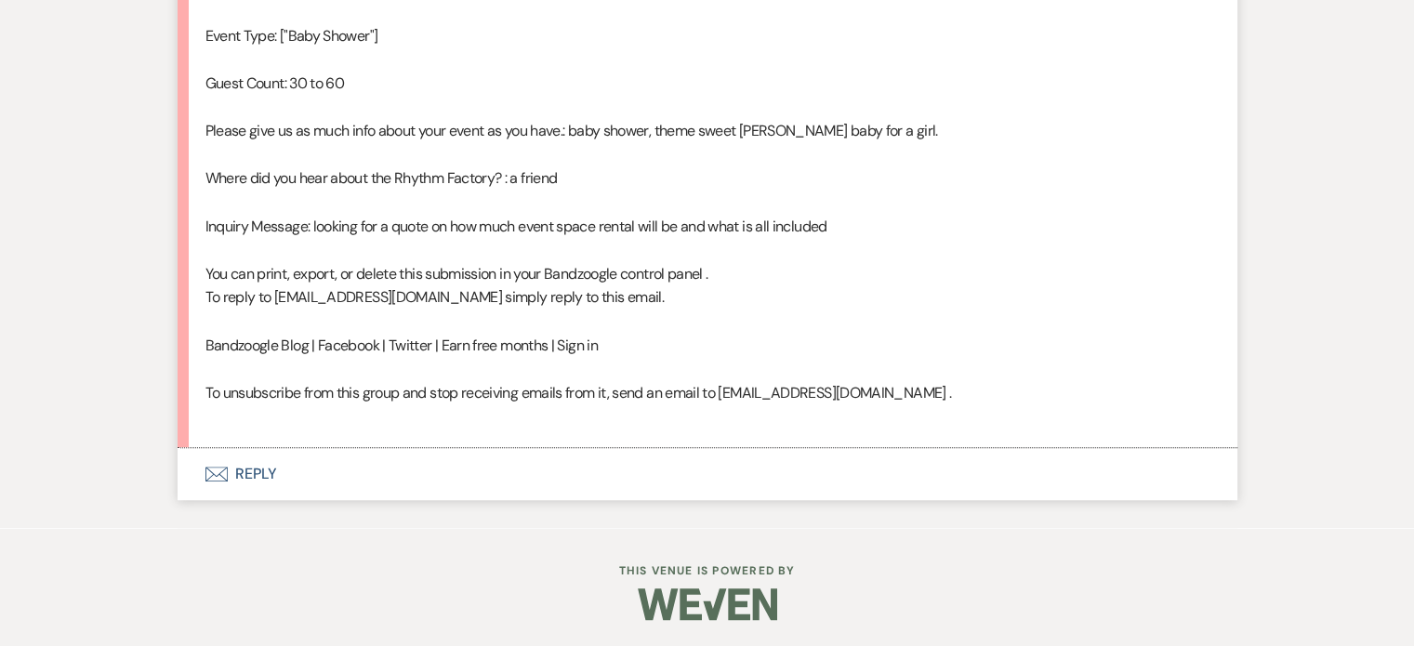
click at [245, 471] on button "Envelope Reply" at bounding box center [708, 474] width 1060 height 52
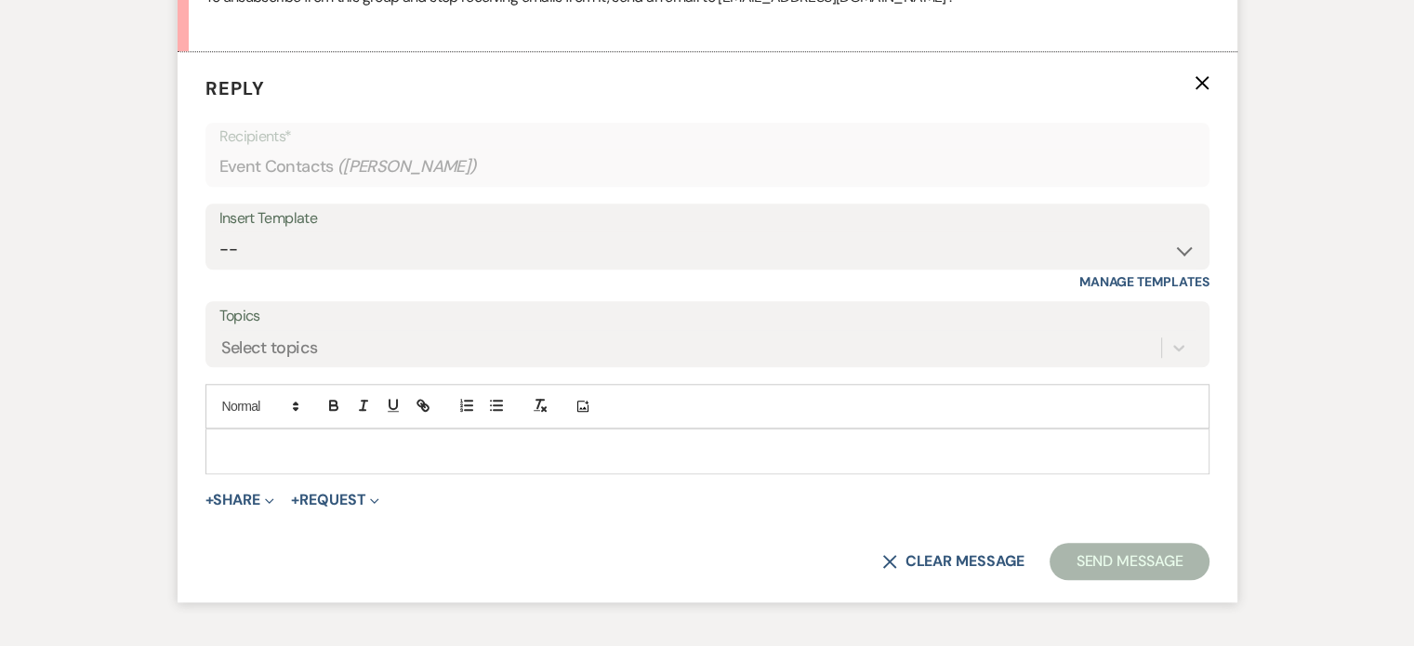
scroll to position [1651, 0]
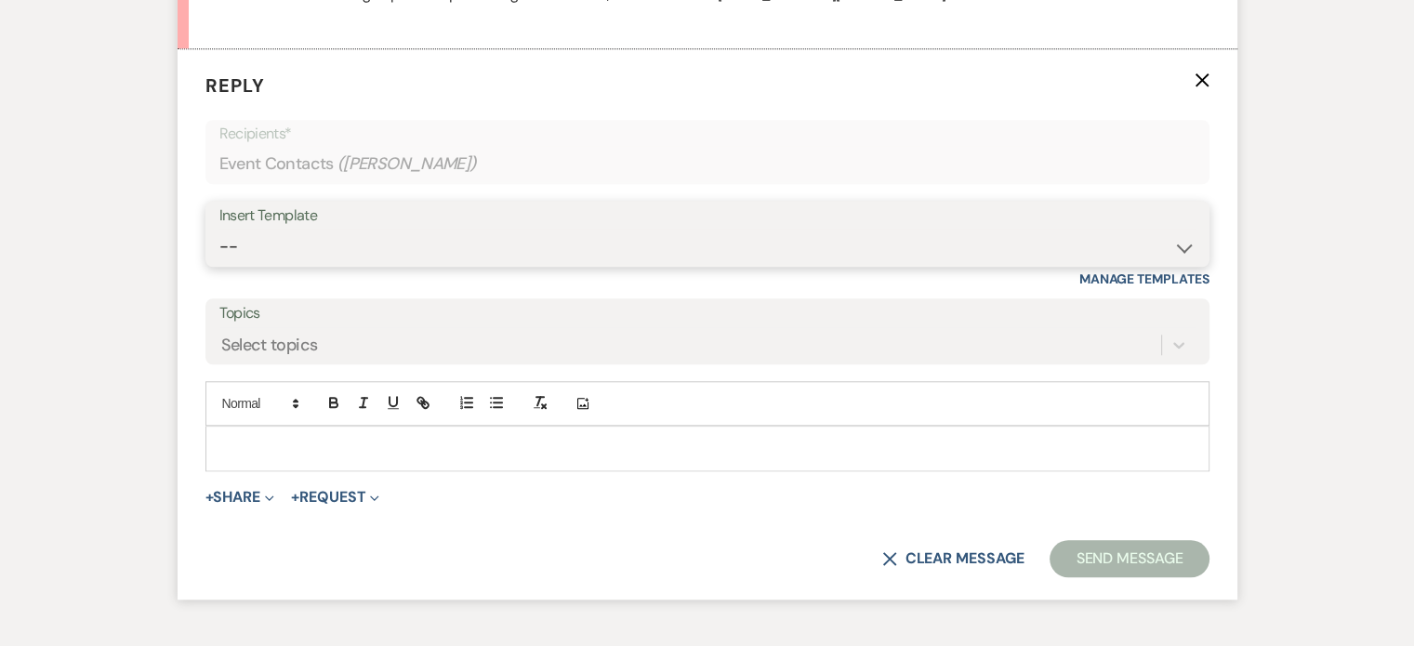
click at [1186, 253] on select "-- Available Date I want PRICE More detail to give price Use our decor Wedding …" at bounding box center [707, 247] width 976 height 36
select select "4038"
click at [219, 229] on select "-- Available Date I want PRICE More detail to give price Use our decor Wedding …" at bounding box center [707, 247] width 976 height 36
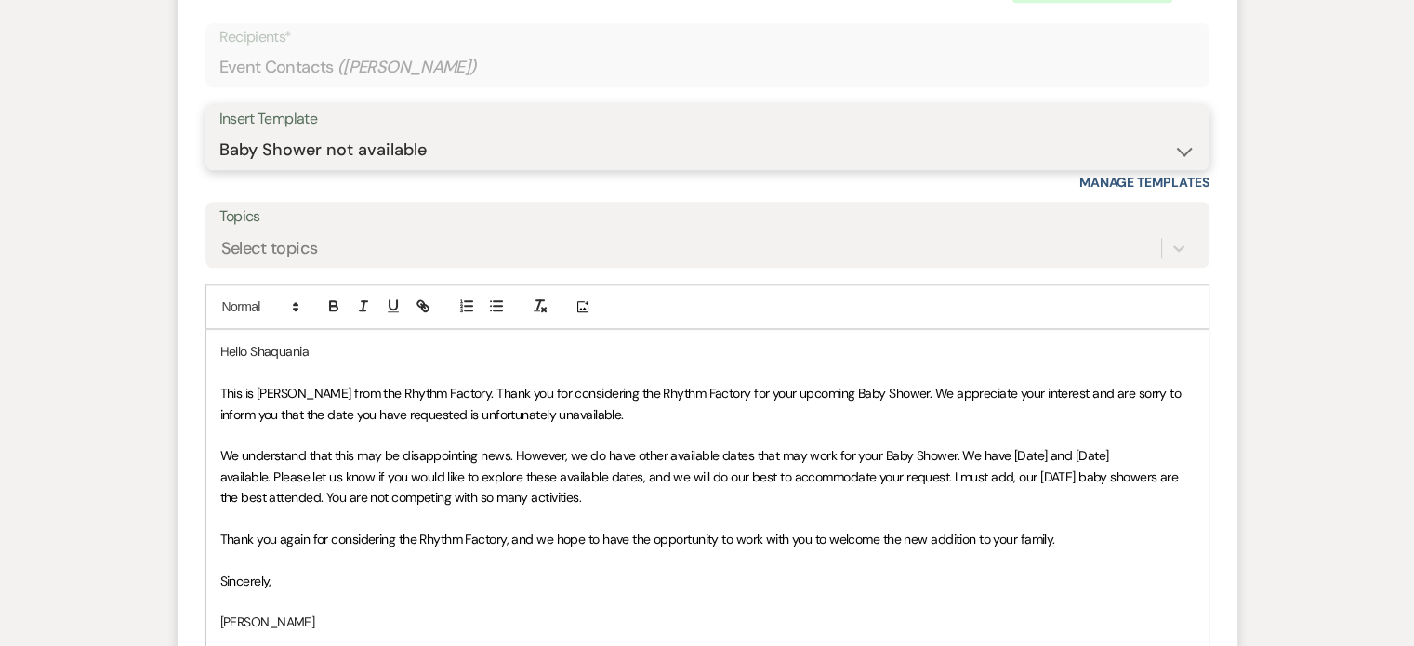
scroll to position [1930, 0]
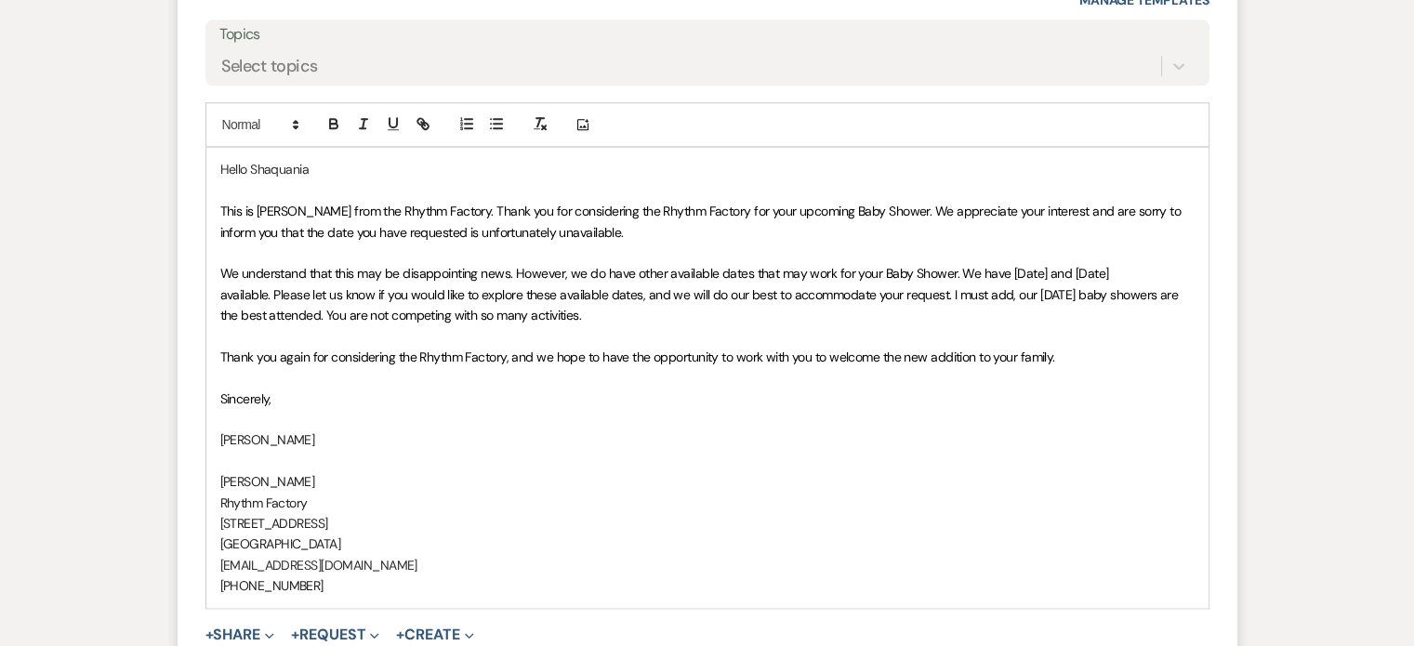
click at [1002, 265] on span "We understand that this may be disappointing news. However, we do have other av…" at bounding box center [701, 294] width 962 height 59
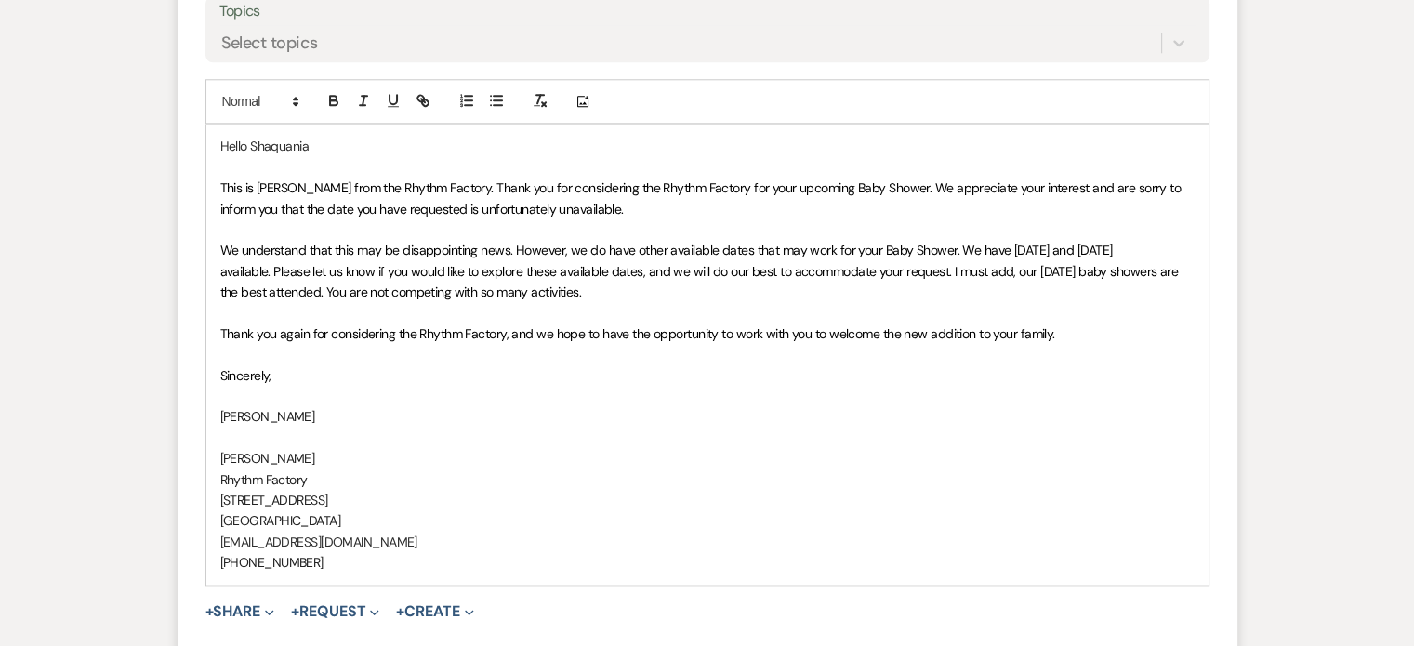
scroll to position [2187, 0]
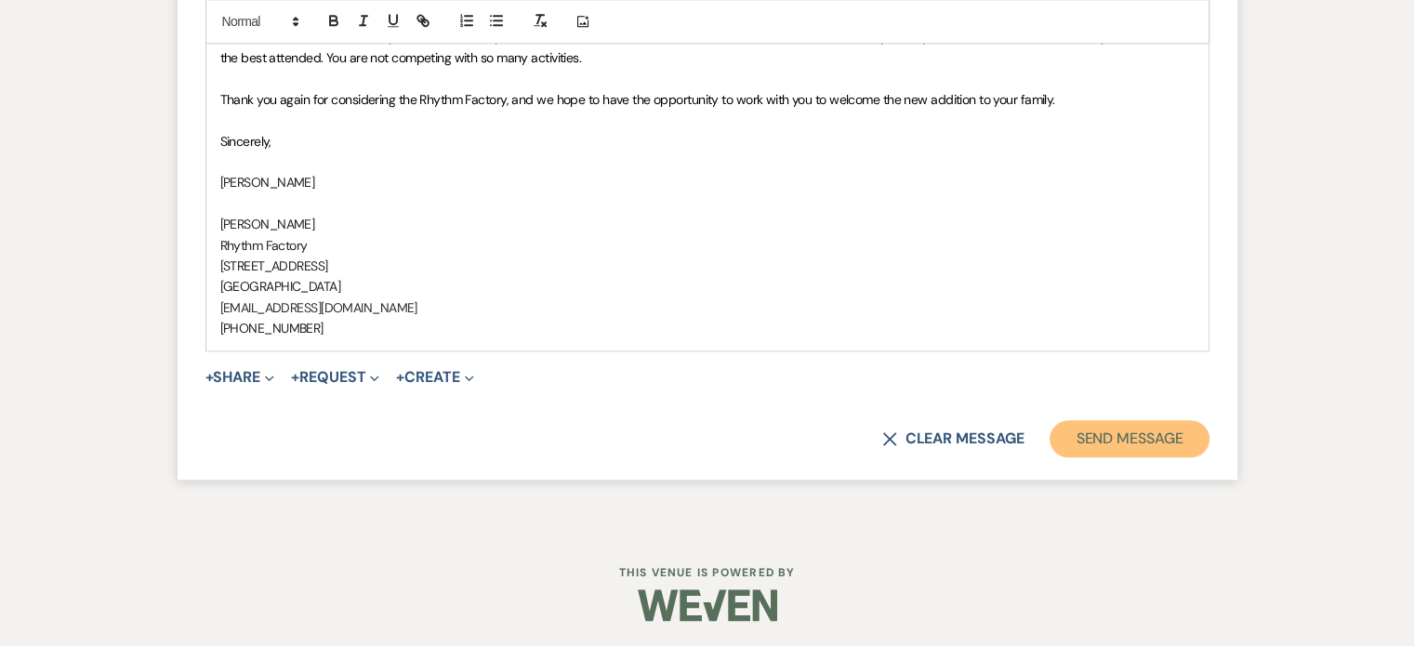
click at [1102, 444] on button "Send Message" at bounding box center [1129, 438] width 159 height 37
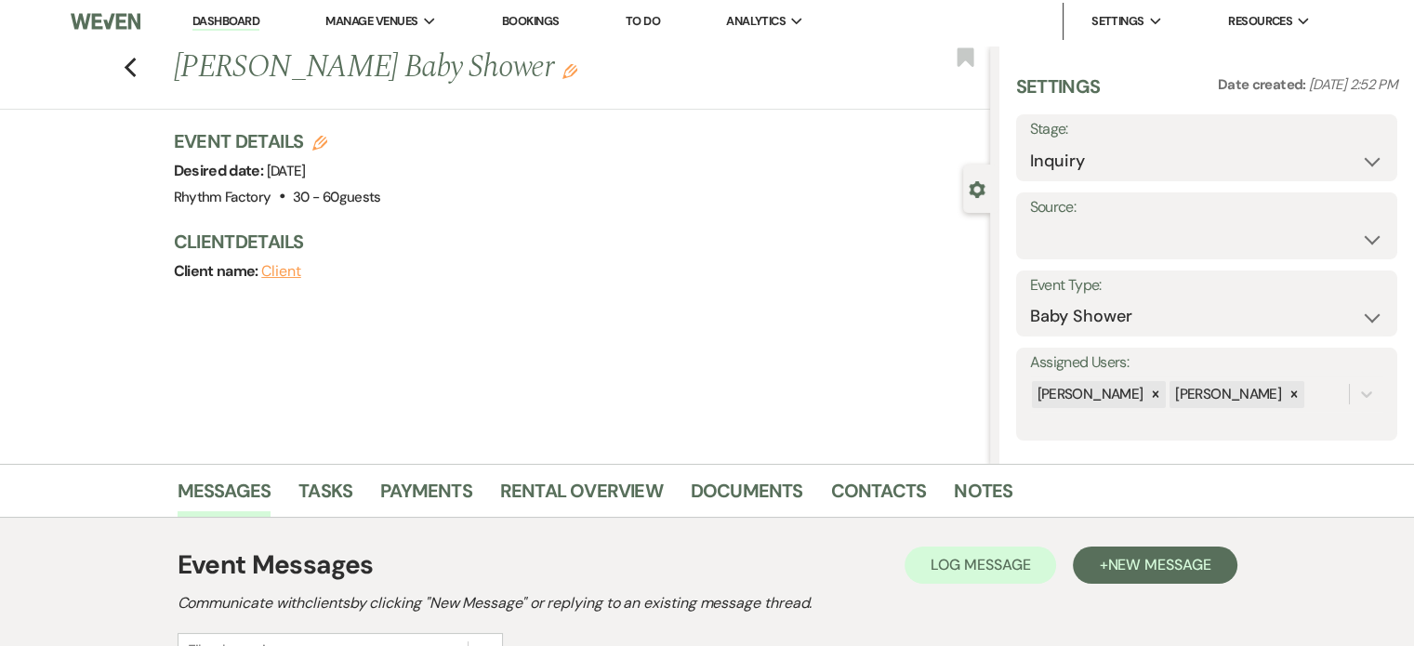
scroll to position [0, 0]
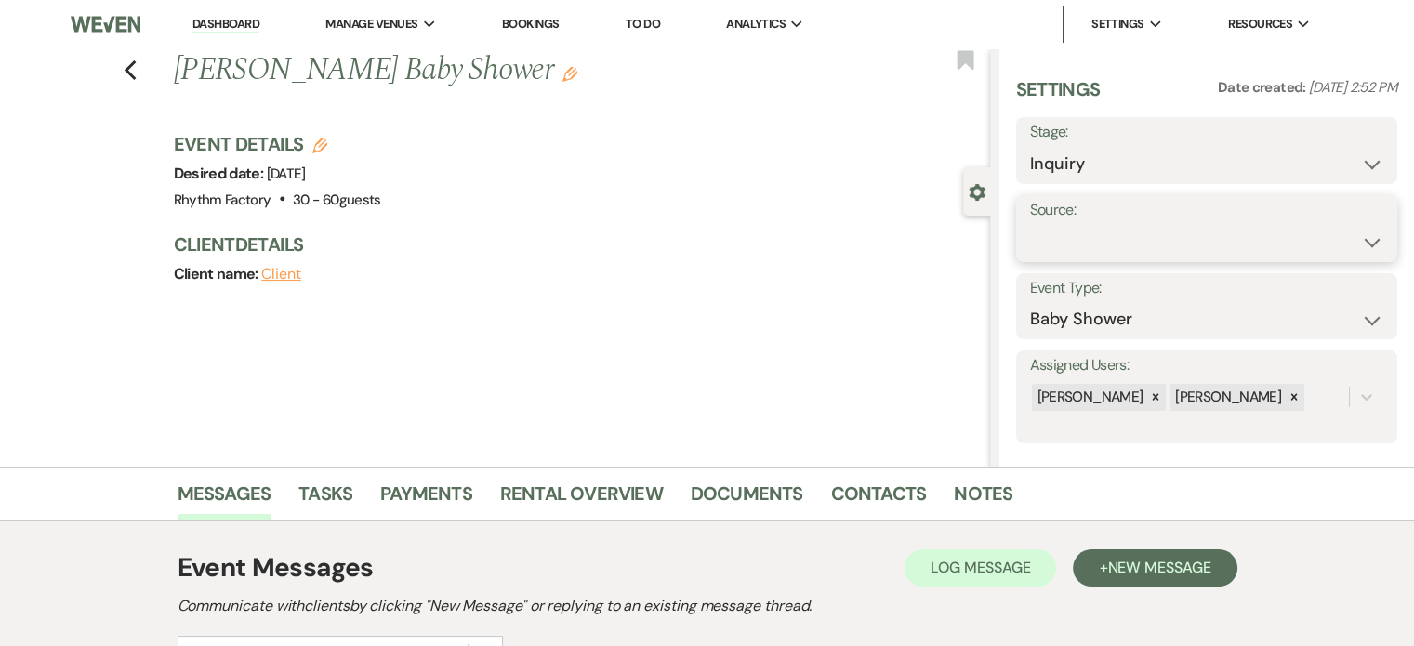
click at [1359, 237] on select "Weven Venue Website Instagram Facebook Pinterest Google The Knot Wedding Wire H…" at bounding box center [1206, 242] width 353 height 36
select select "12"
click at [1030, 224] on select "Weven Venue Website Instagram Facebook Pinterest Google The Knot Wedding Wire H…" at bounding box center [1206, 242] width 353 height 36
click at [1343, 215] on button "Save" at bounding box center [1346, 228] width 104 height 37
click at [134, 66] on icon "Previous" at bounding box center [131, 71] width 14 height 22
